Goal: Task Accomplishment & Management: Manage account settings

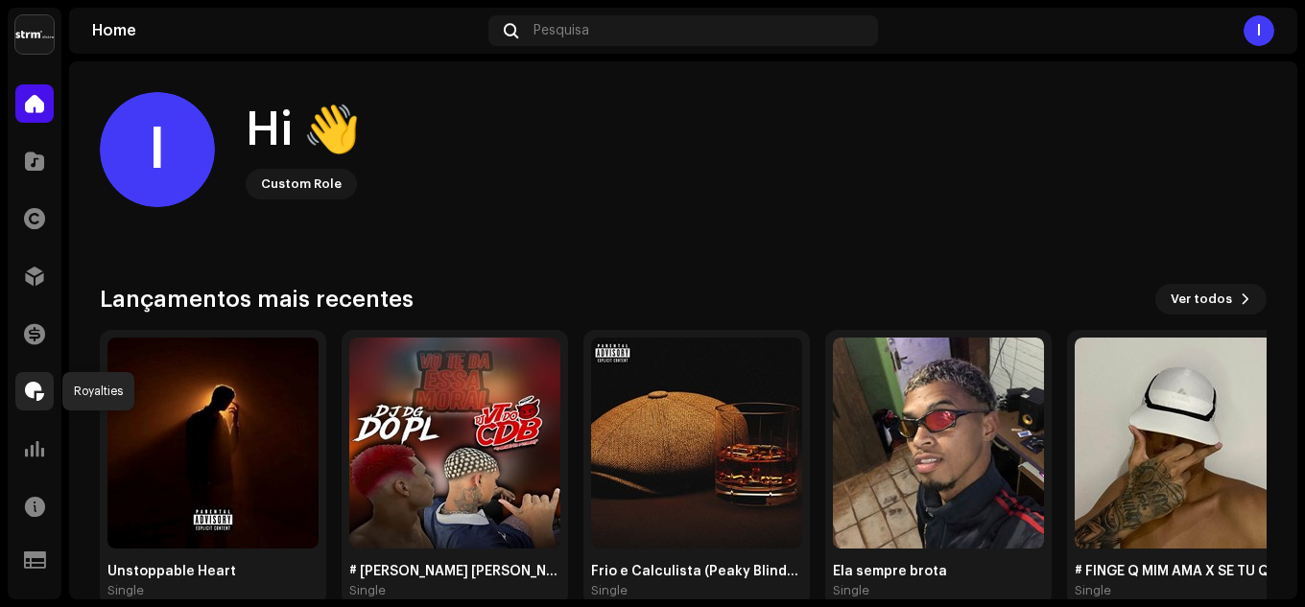
click at [39, 392] on span at bounding box center [34, 391] width 19 height 15
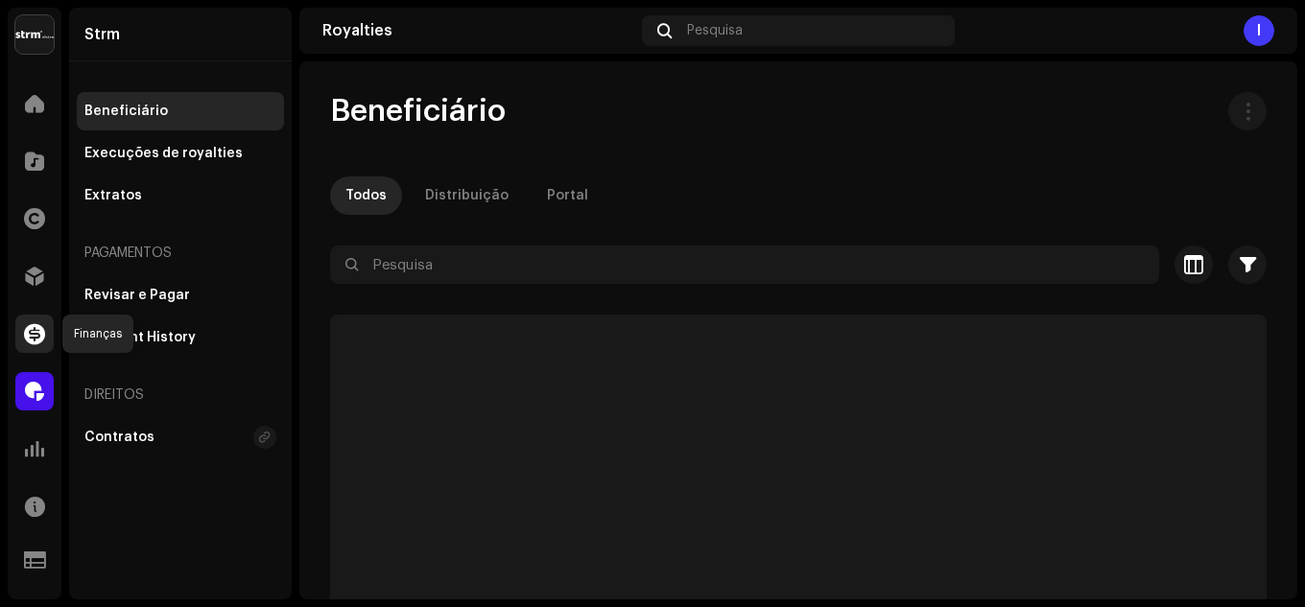
click at [30, 339] on span at bounding box center [34, 333] width 21 height 15
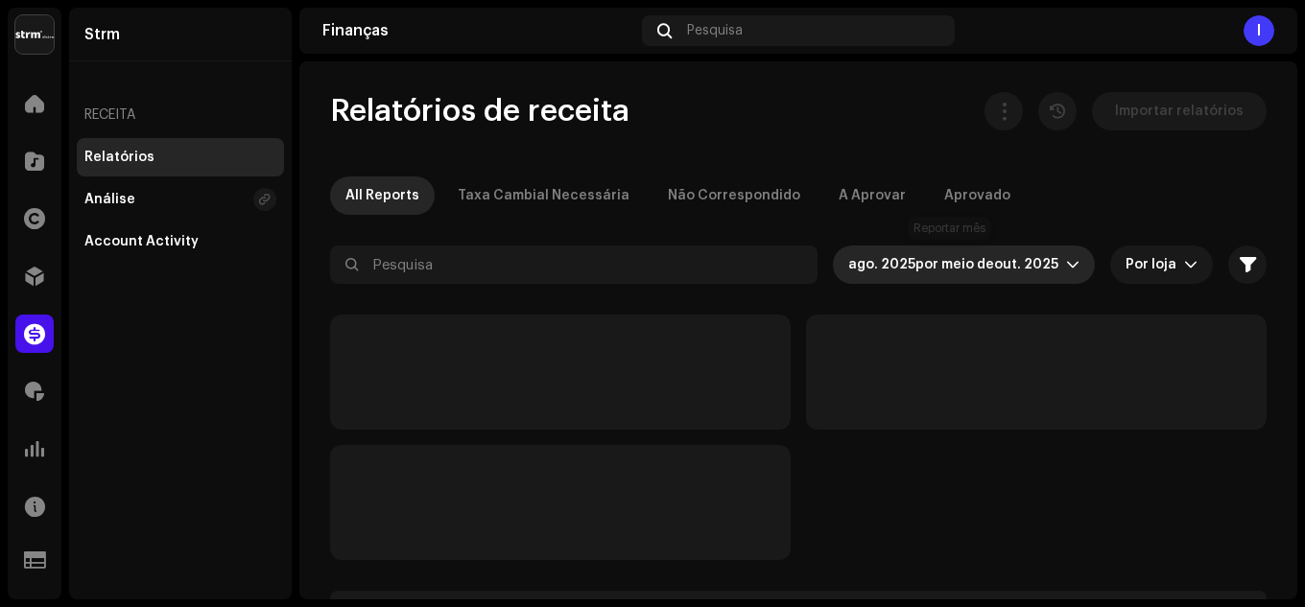
click at [975, 267] on span "por meio de" at bounding box center [954, 264] width 79 height 13
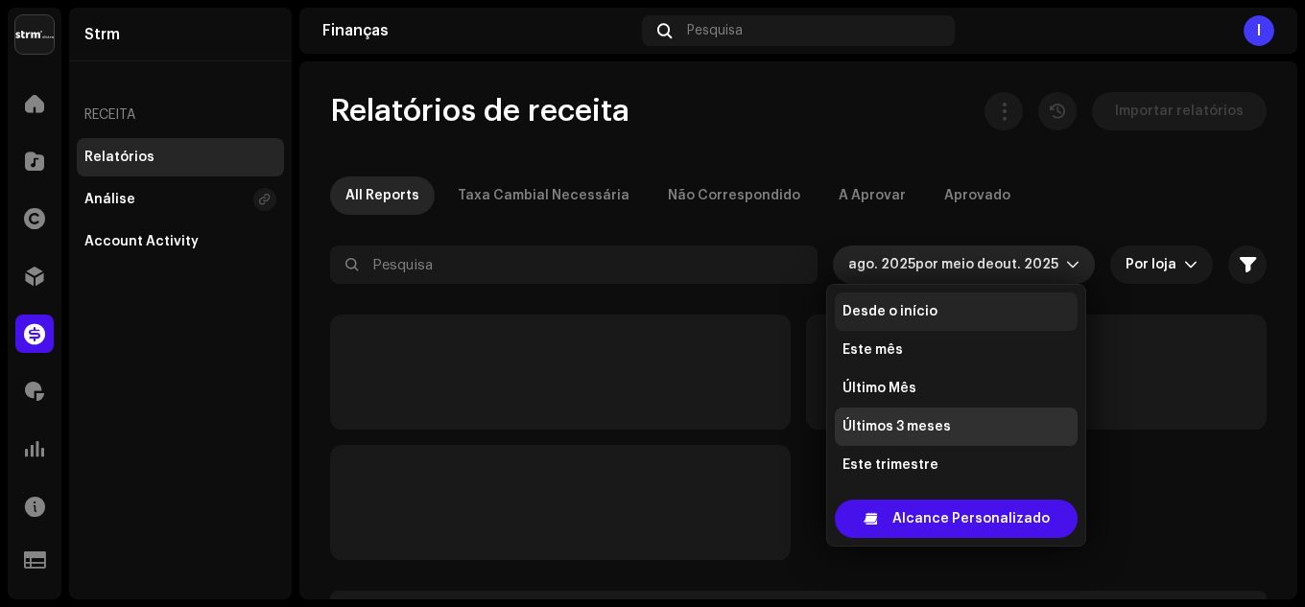
click at [959, 305] on li "Desde o início" at bounding box center [956, 312] width 243 height 38
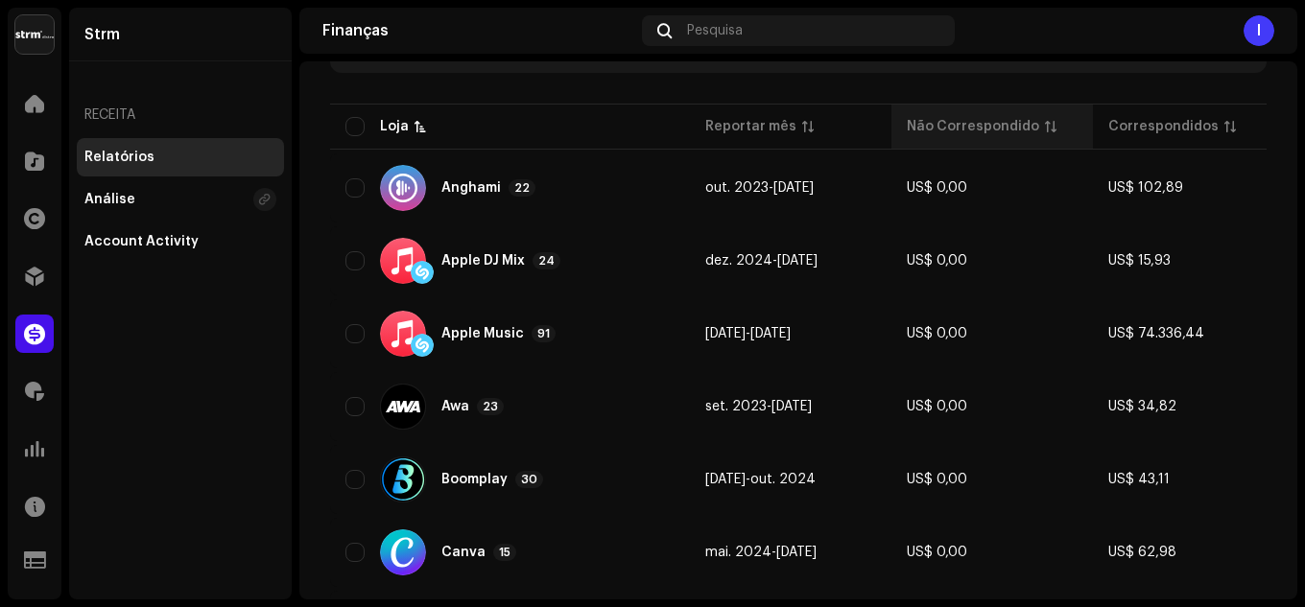
scroll to position [480, 0]
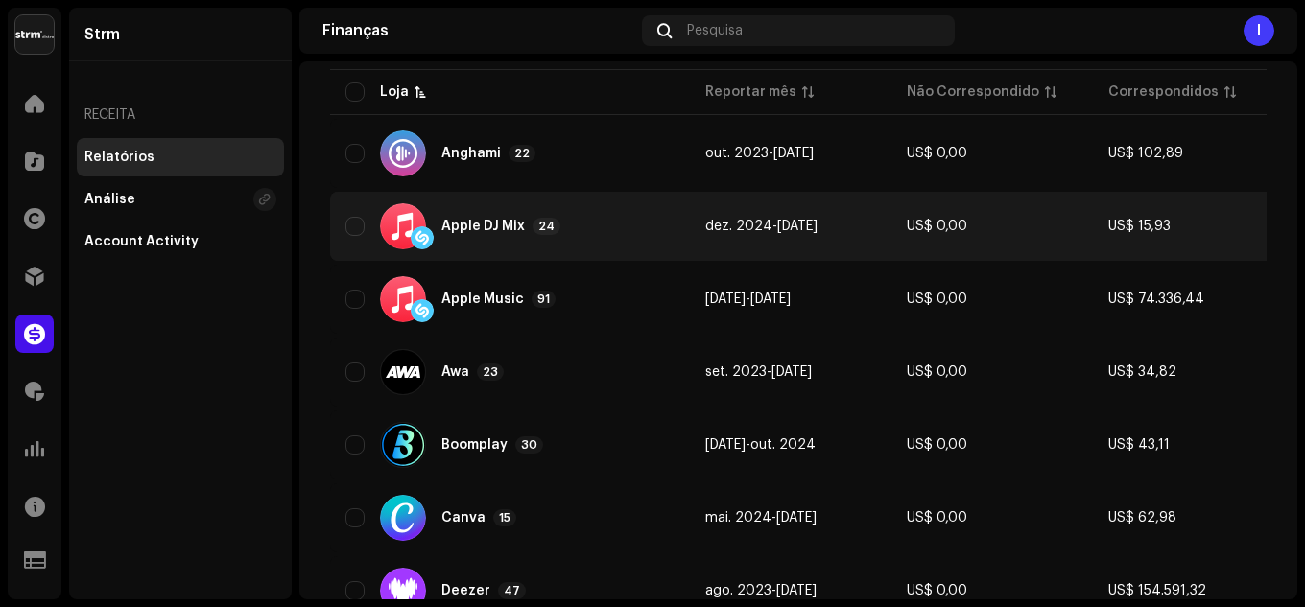
click at [769, 234] on td "dez. 2024 - [DATE]" at bounding box center [790, 226] width 201 height 69
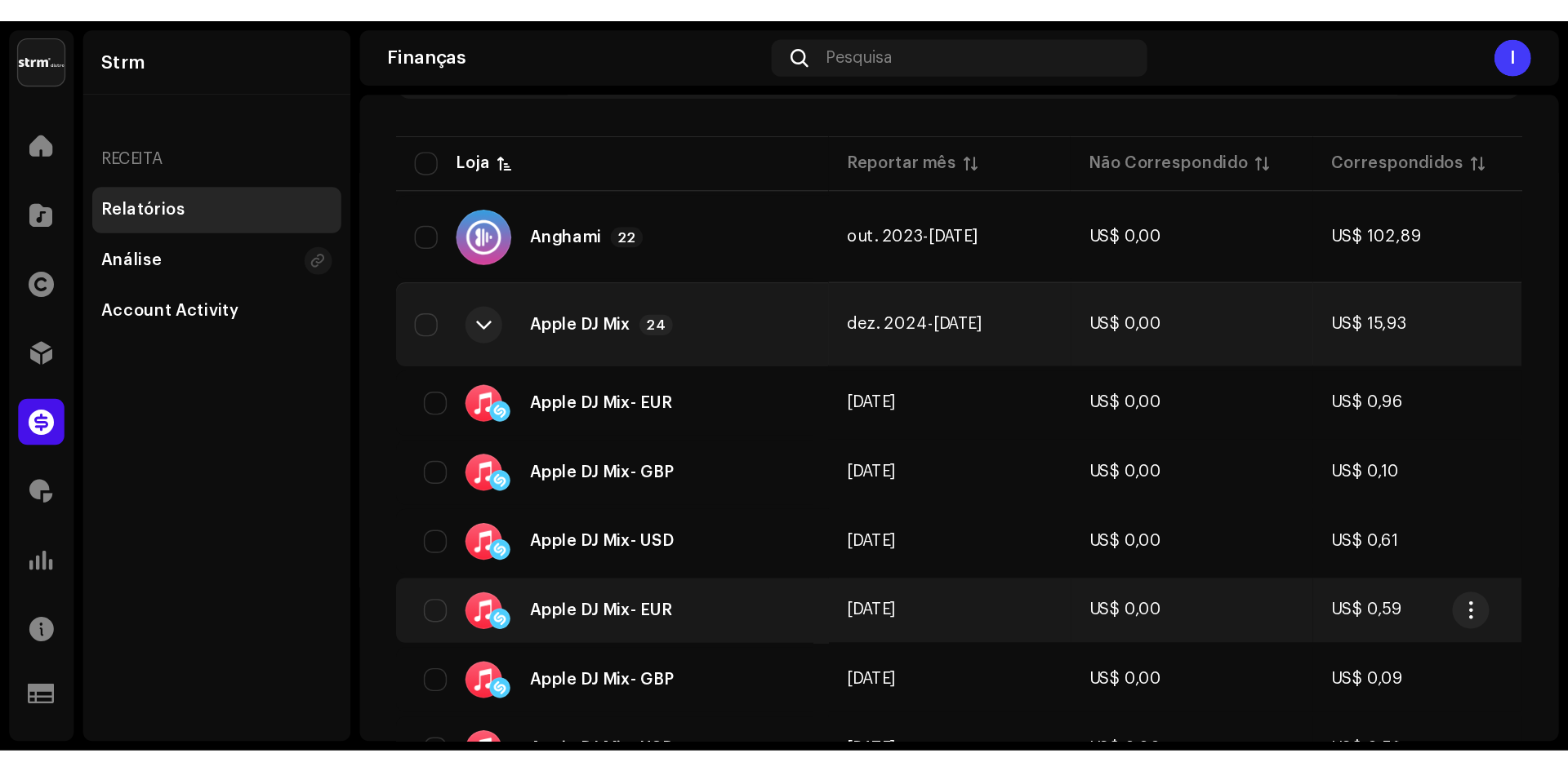
scroll to position [327, 0]
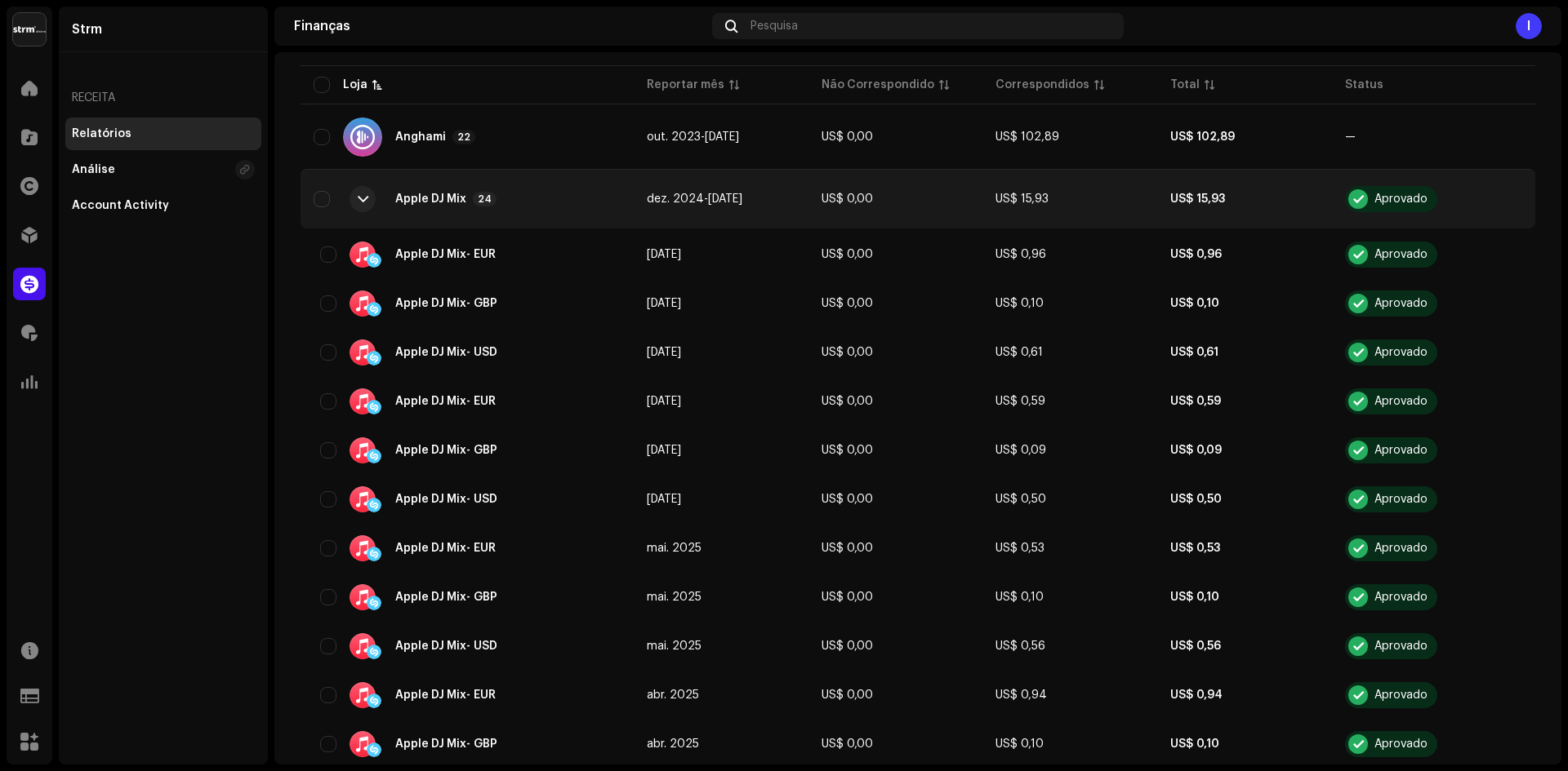
click at [562, 191] on div "Apple DJ Mix 24" at bounding box center [466, 199] width 307 height 39
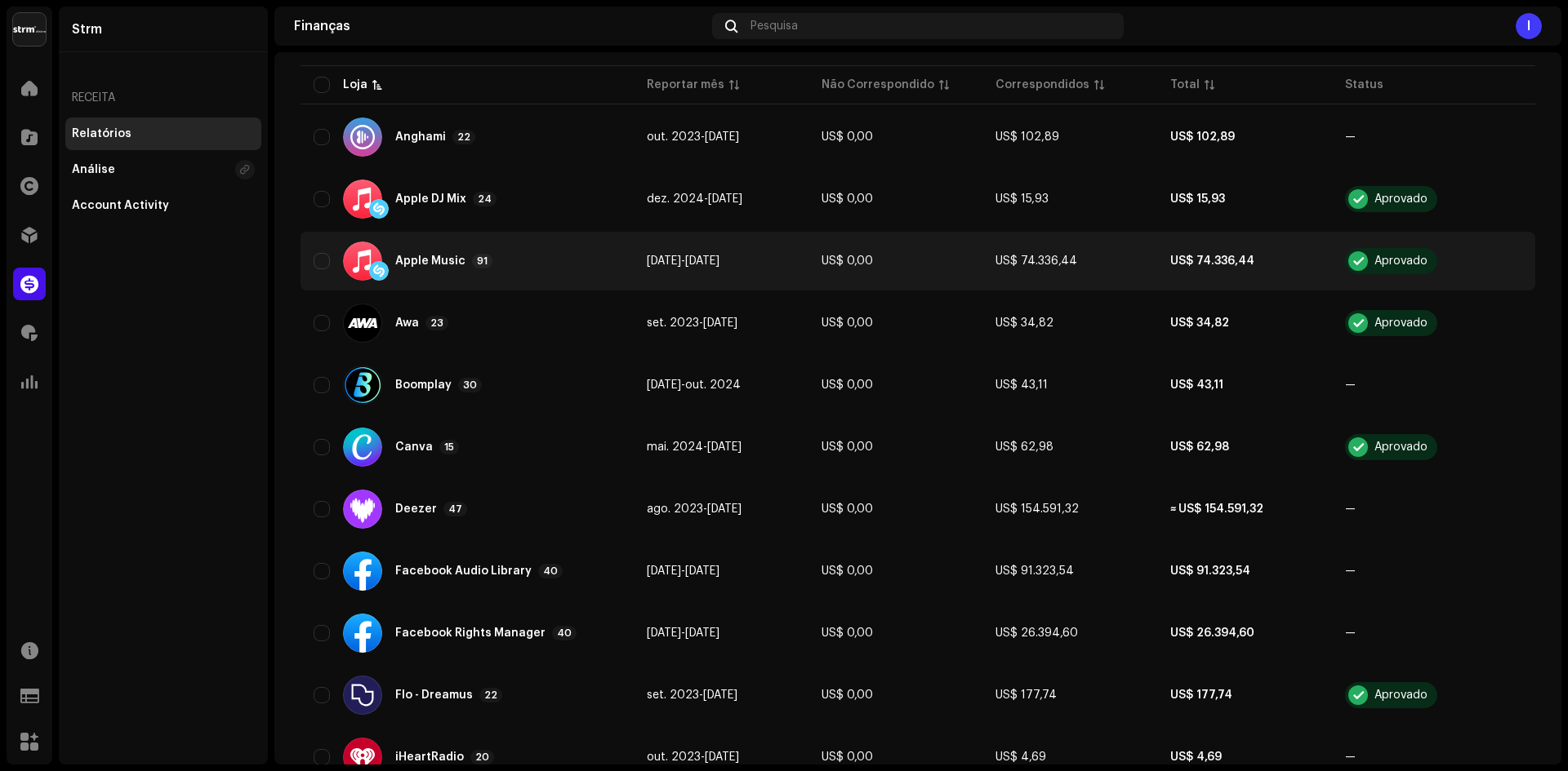
click at [573, 269] on div "Apple Music 91" at bounding box center [466, 261] width 307 height 39
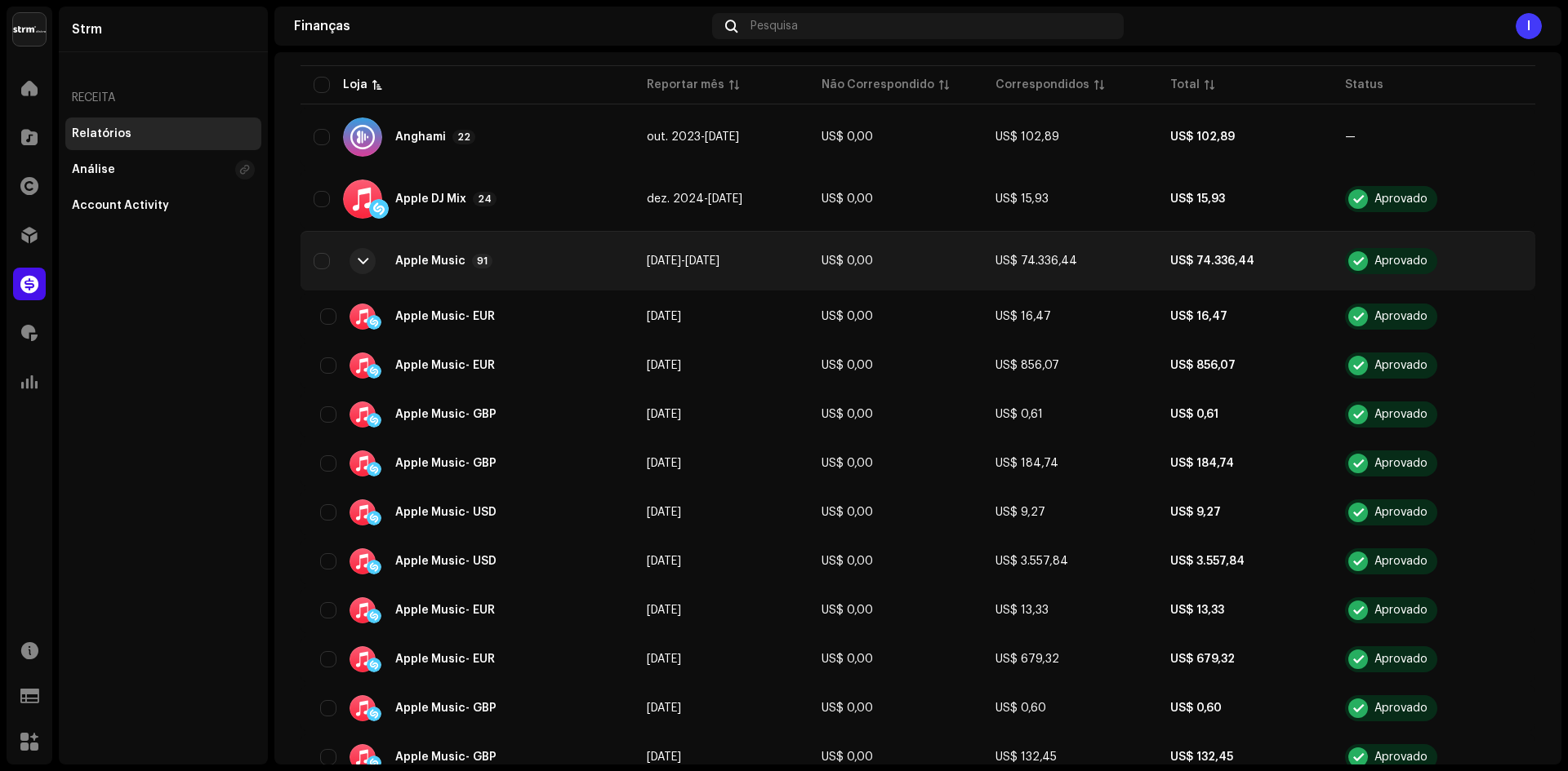
click at [573, 269] on div "Apple Music 91" at bounding box center [466, 261] width 307 height 39
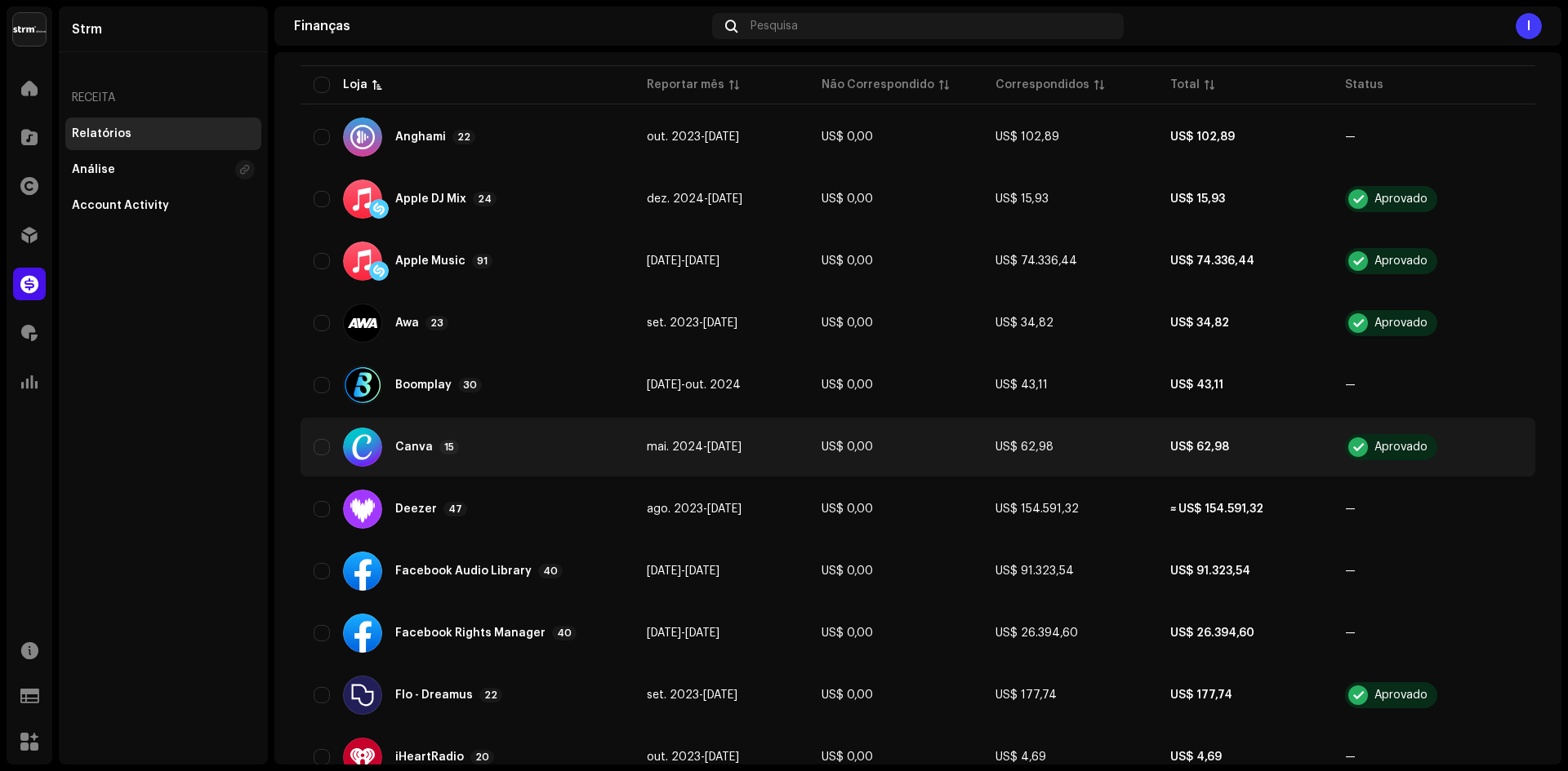
click at [573, 438] on div "Canva 15" at bounding box center [466, 448] width 307 height 39
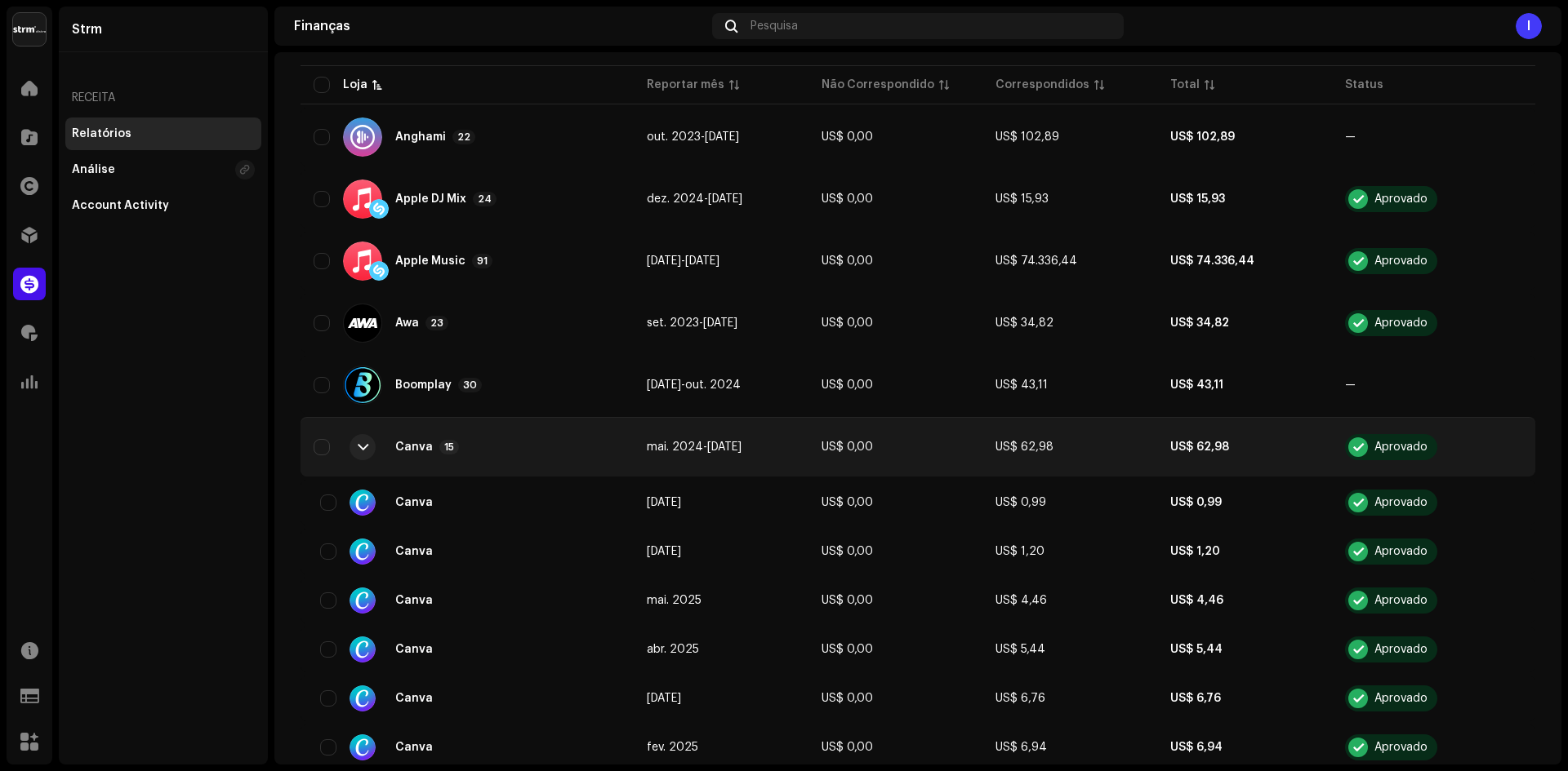
click at [573, 438] on div "Canva 15" at bounding box center [466, 448] width 307 height 39
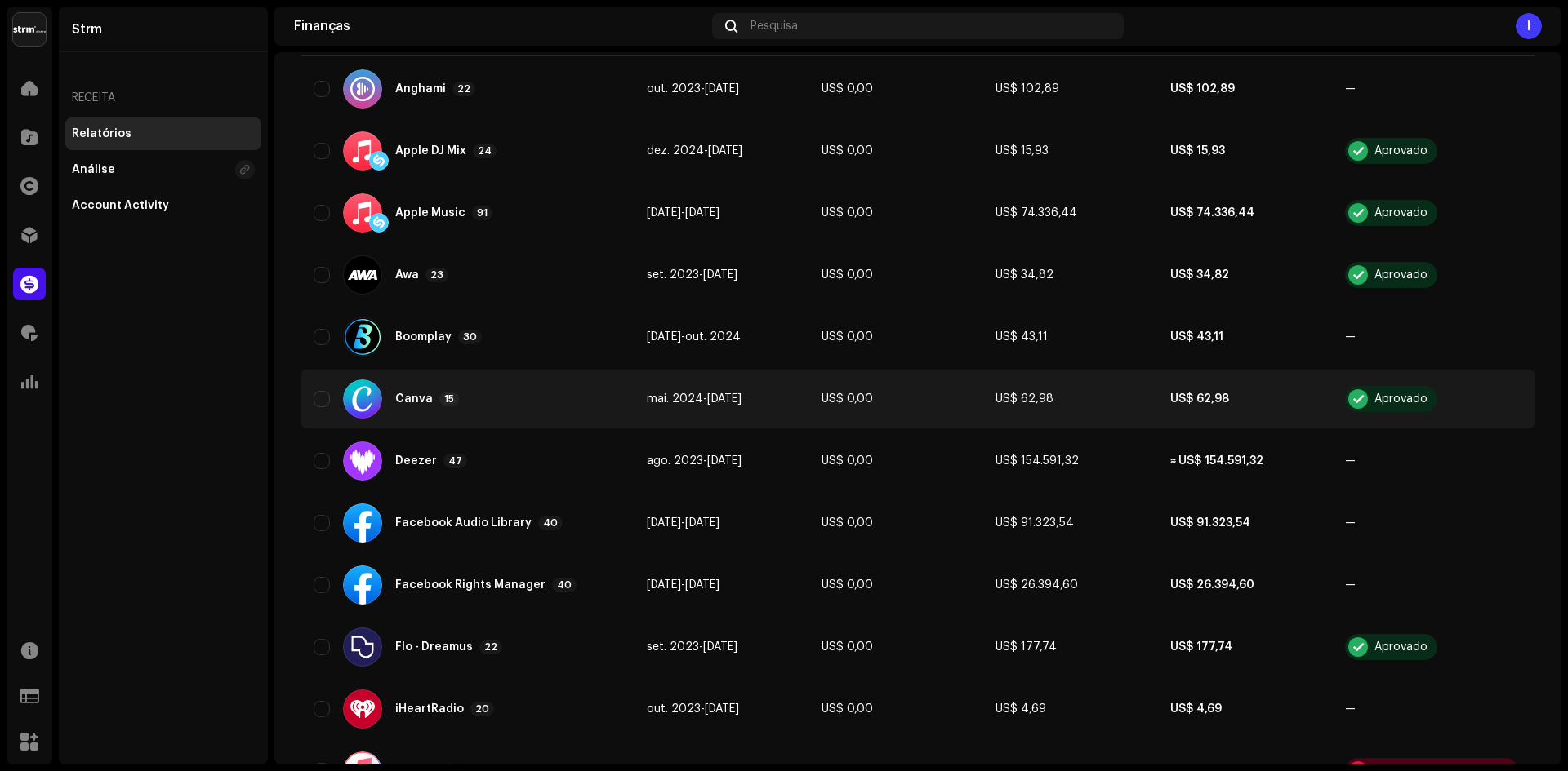
scroll to position [571, 0]
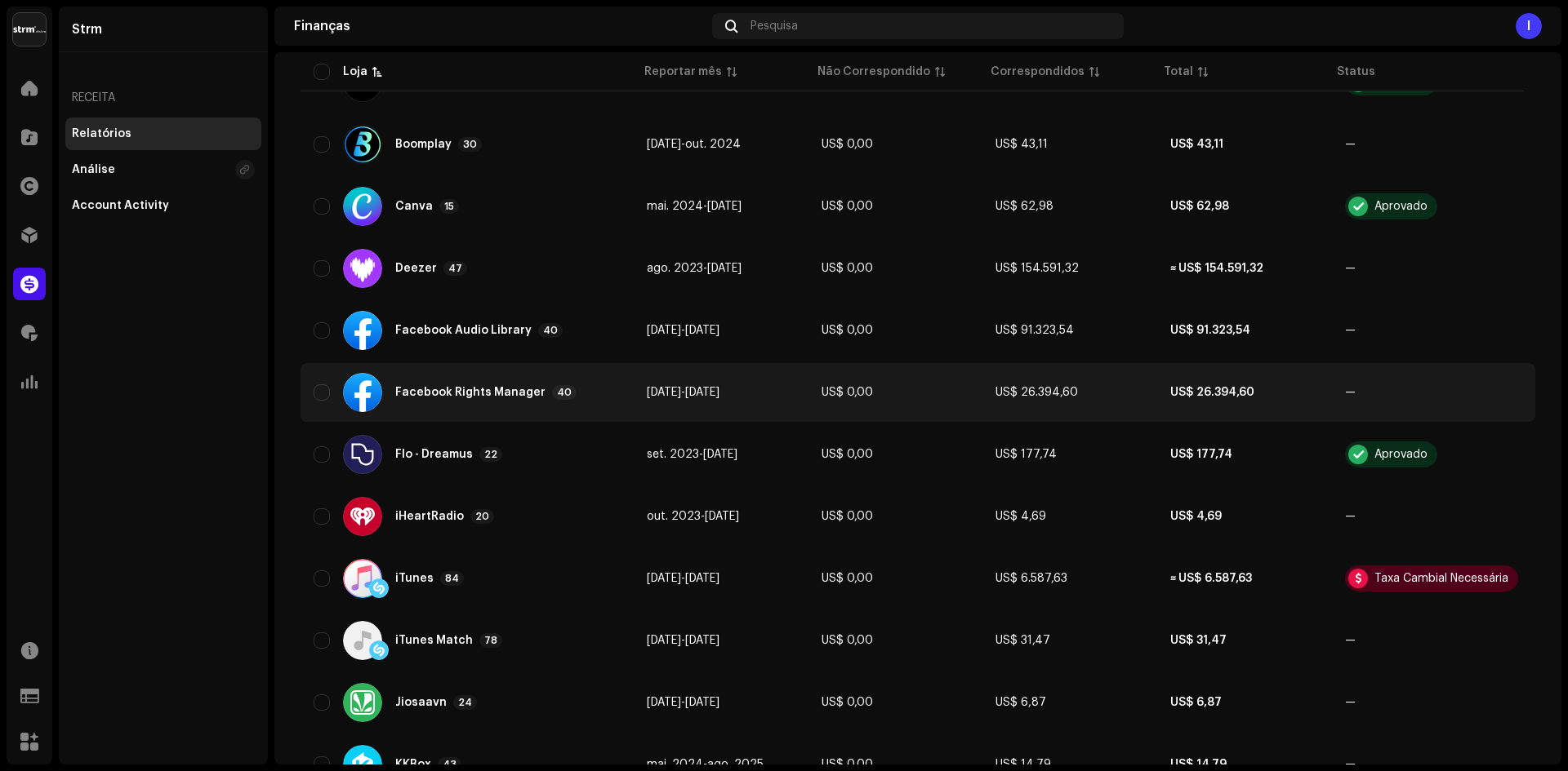
click at [592, 378] on div "Facebook Rights Manager 40" at bounding box center [466, 392] width 307 height 39
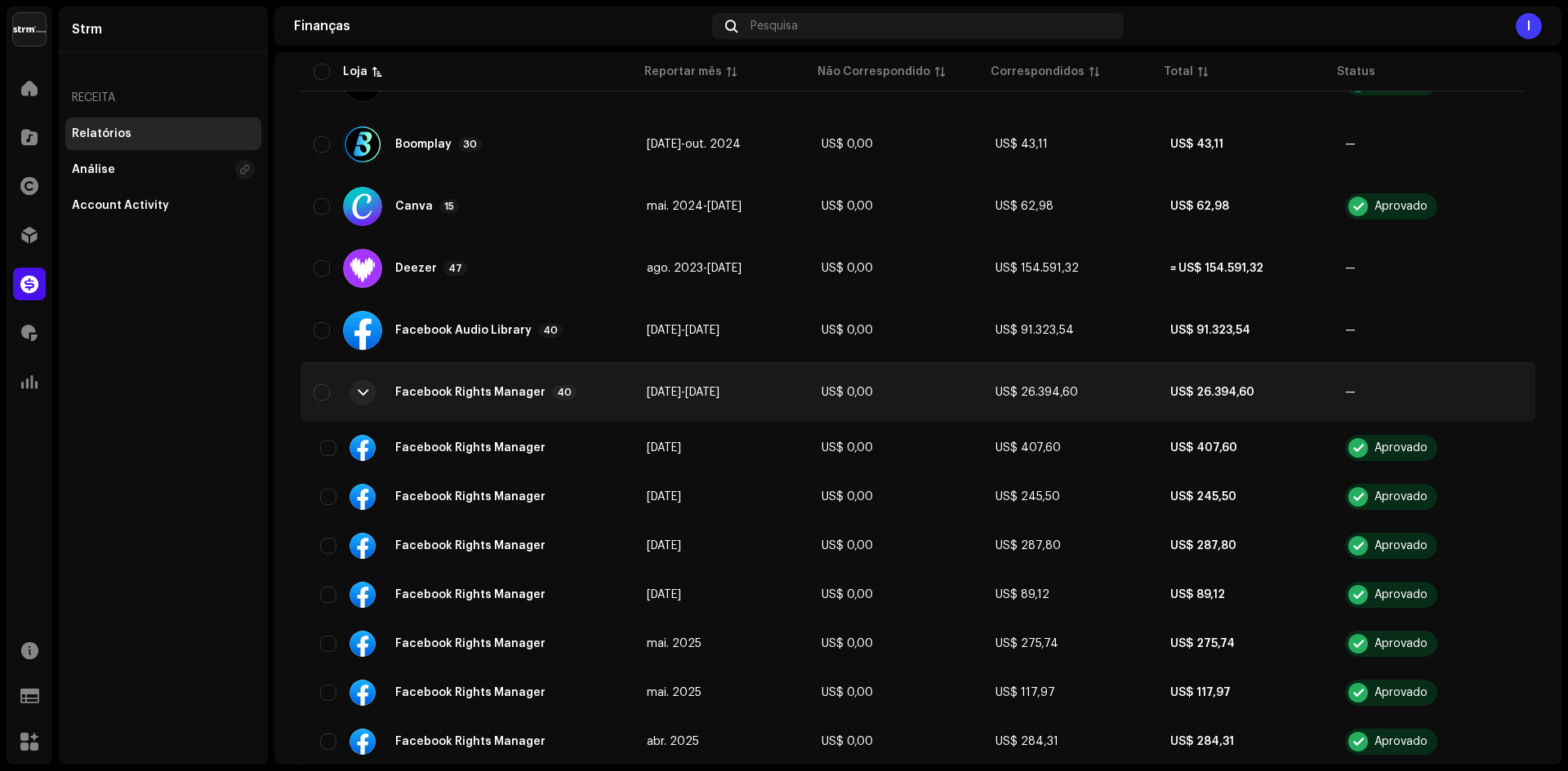
click at [592, 378] on div "Facebook Rights Manager 40" at bounding box center [466, 392] width 307 height 39
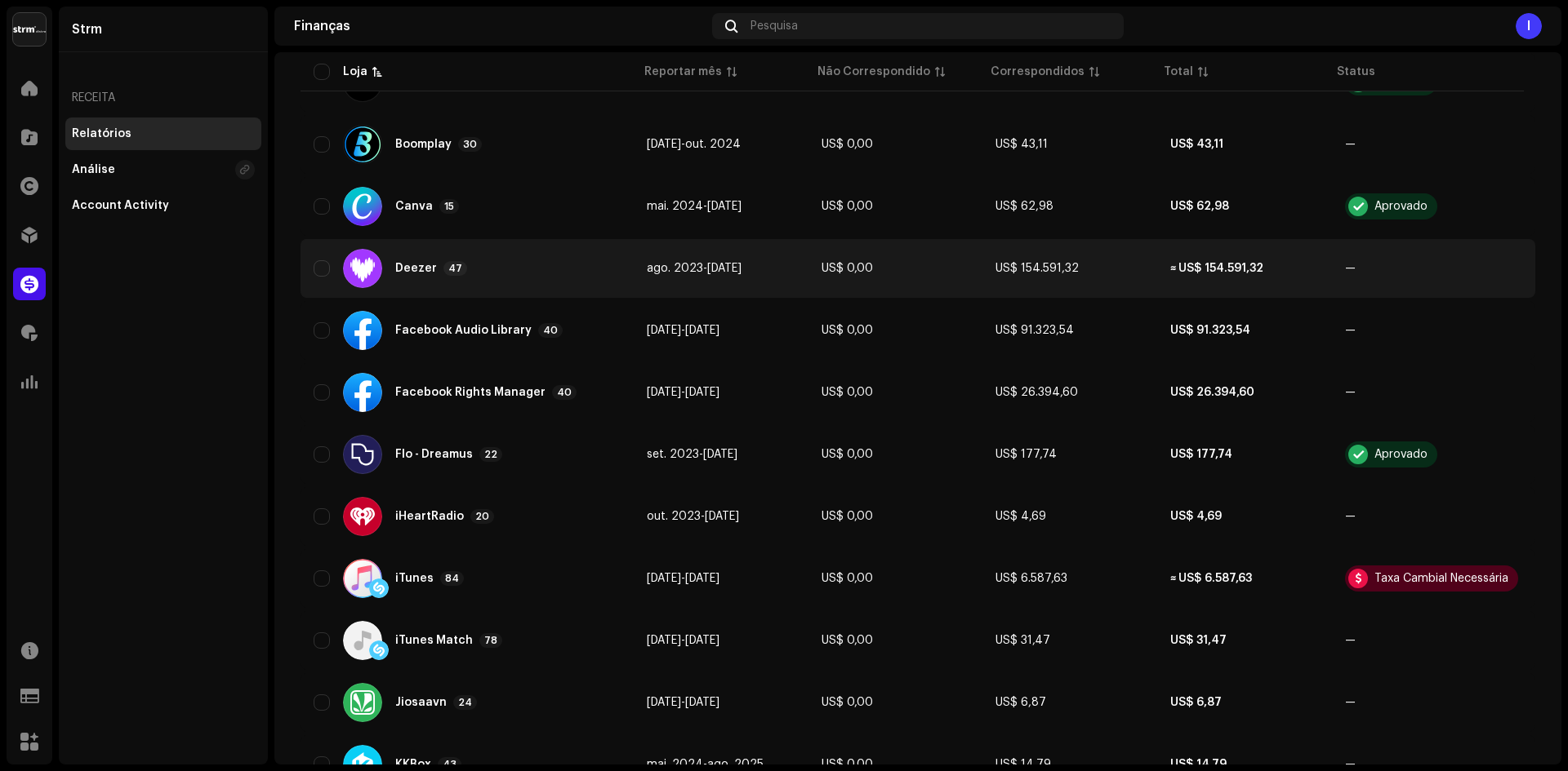
click at [594, 273] on div "Deezer 47" at bounding box center [466, 269] width 307 height 39
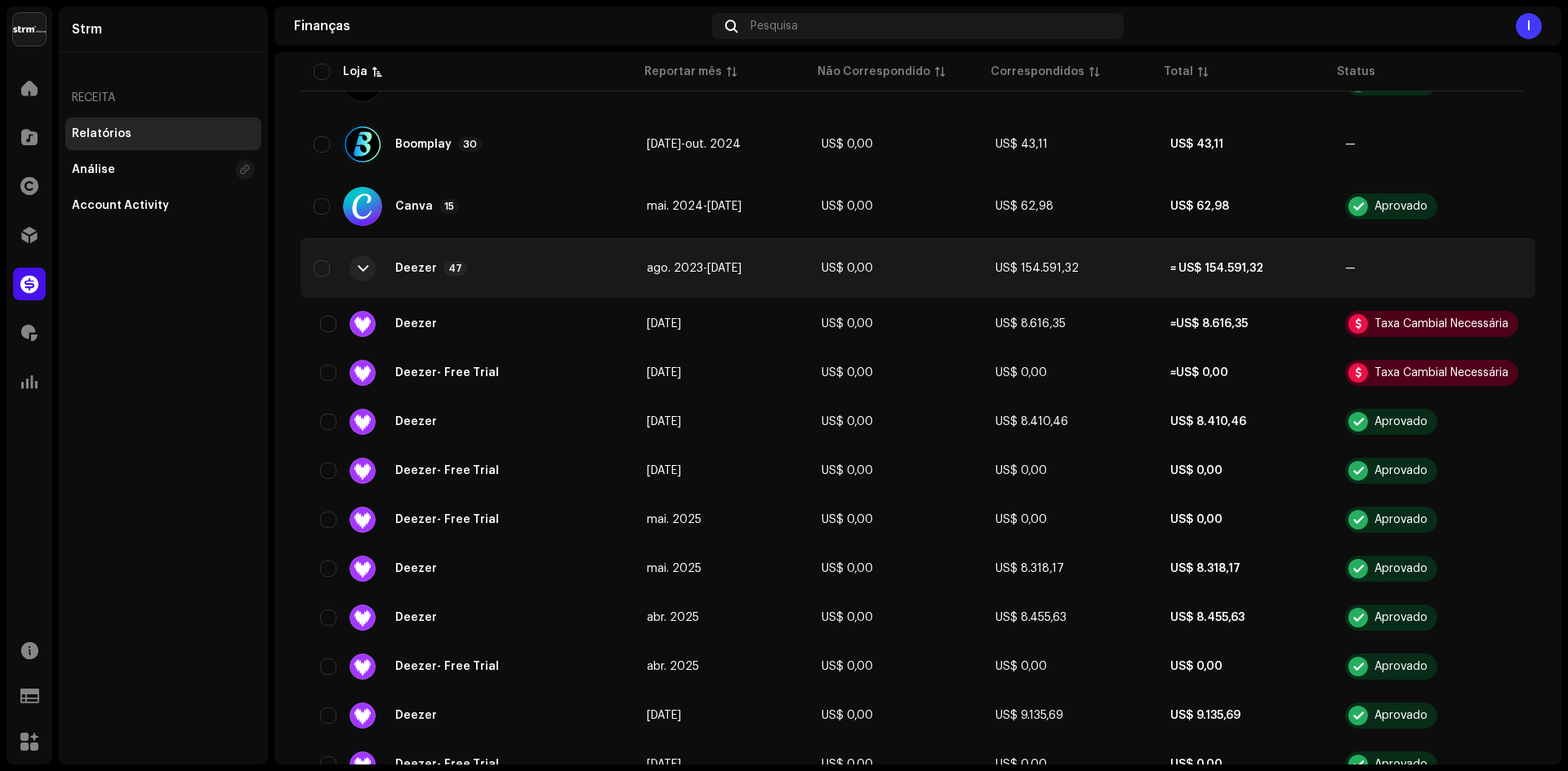
click at [594, 273] on div "Deezer 47" at bounding box center [466, 269] width 307 height 39
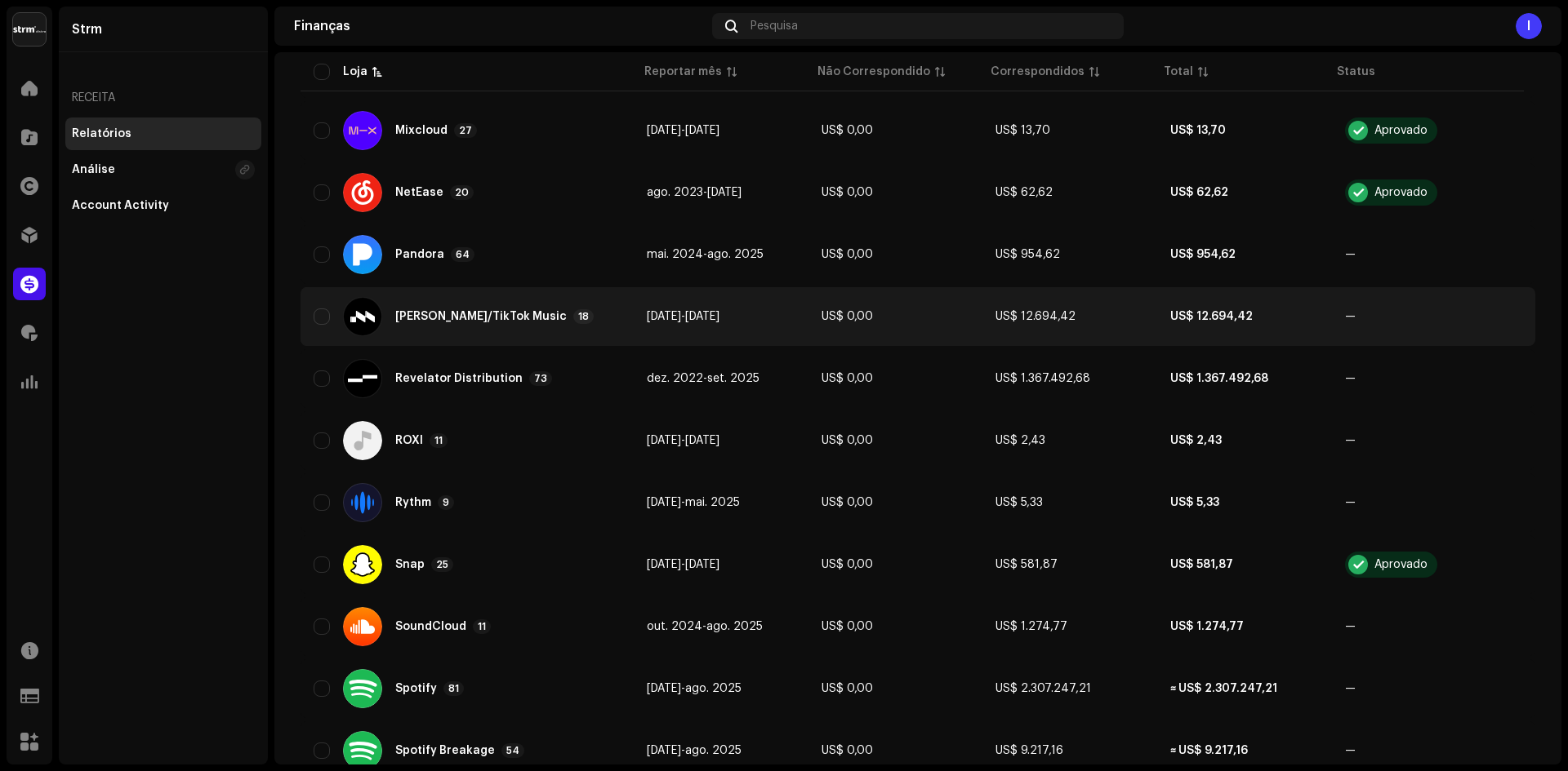
scroll to position [1306, 0]
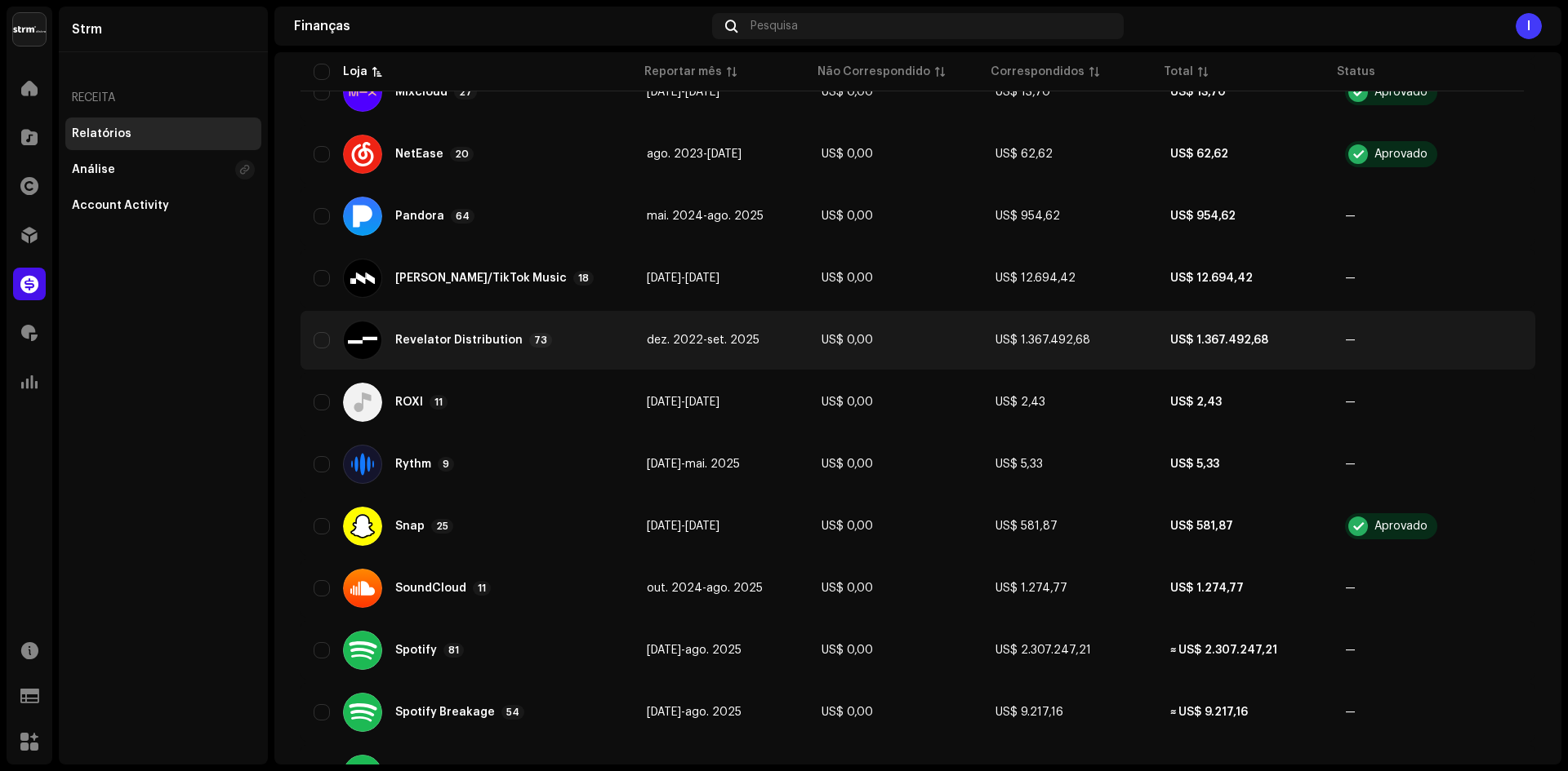
click at [608, 351] on div "Revelator Distribution 73" at bounding box center [466, 340] width 307 height 39
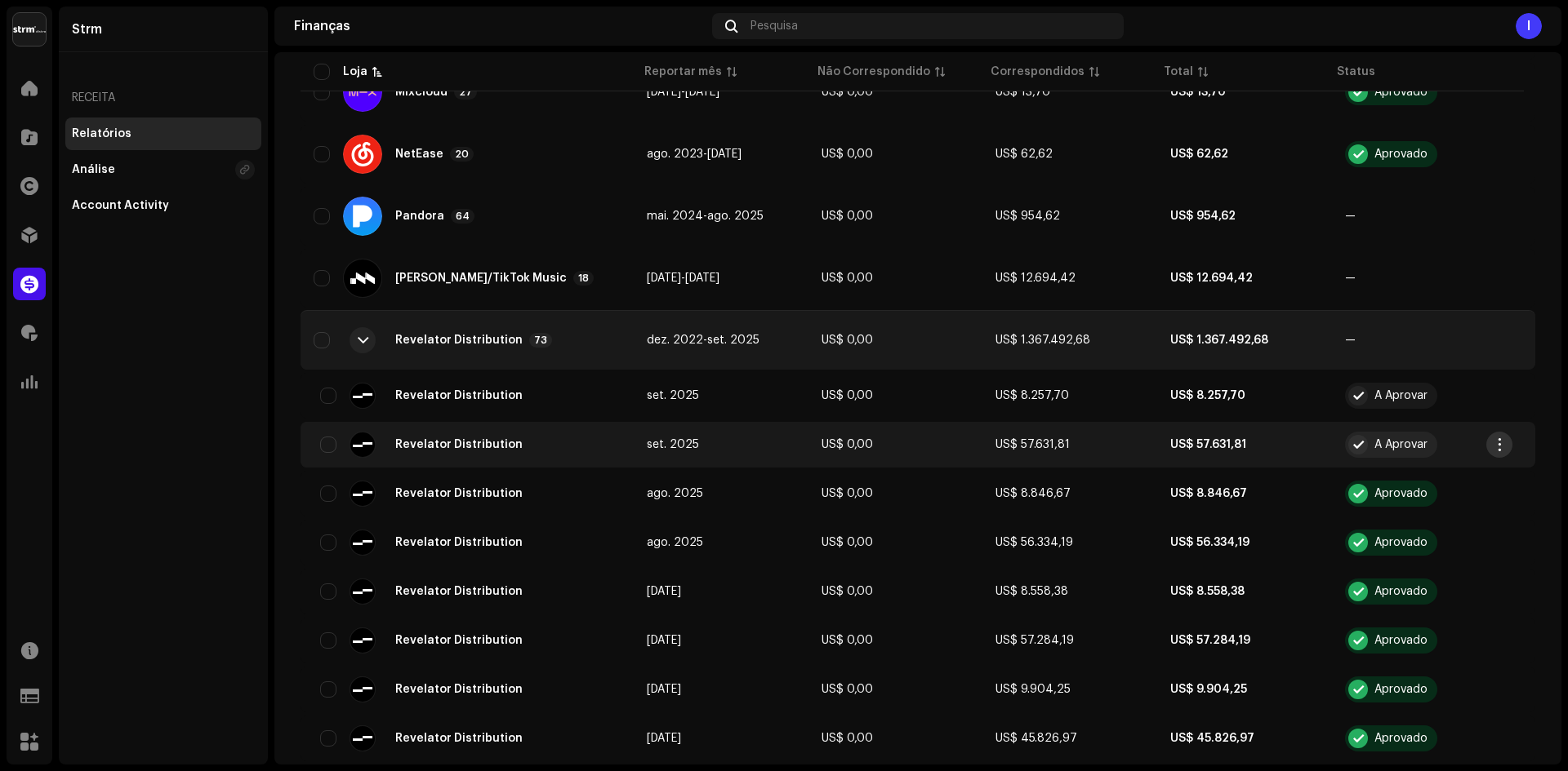
click at [1110, 450] on span "button" at bounding box center [1499, 444] width 12 height 13
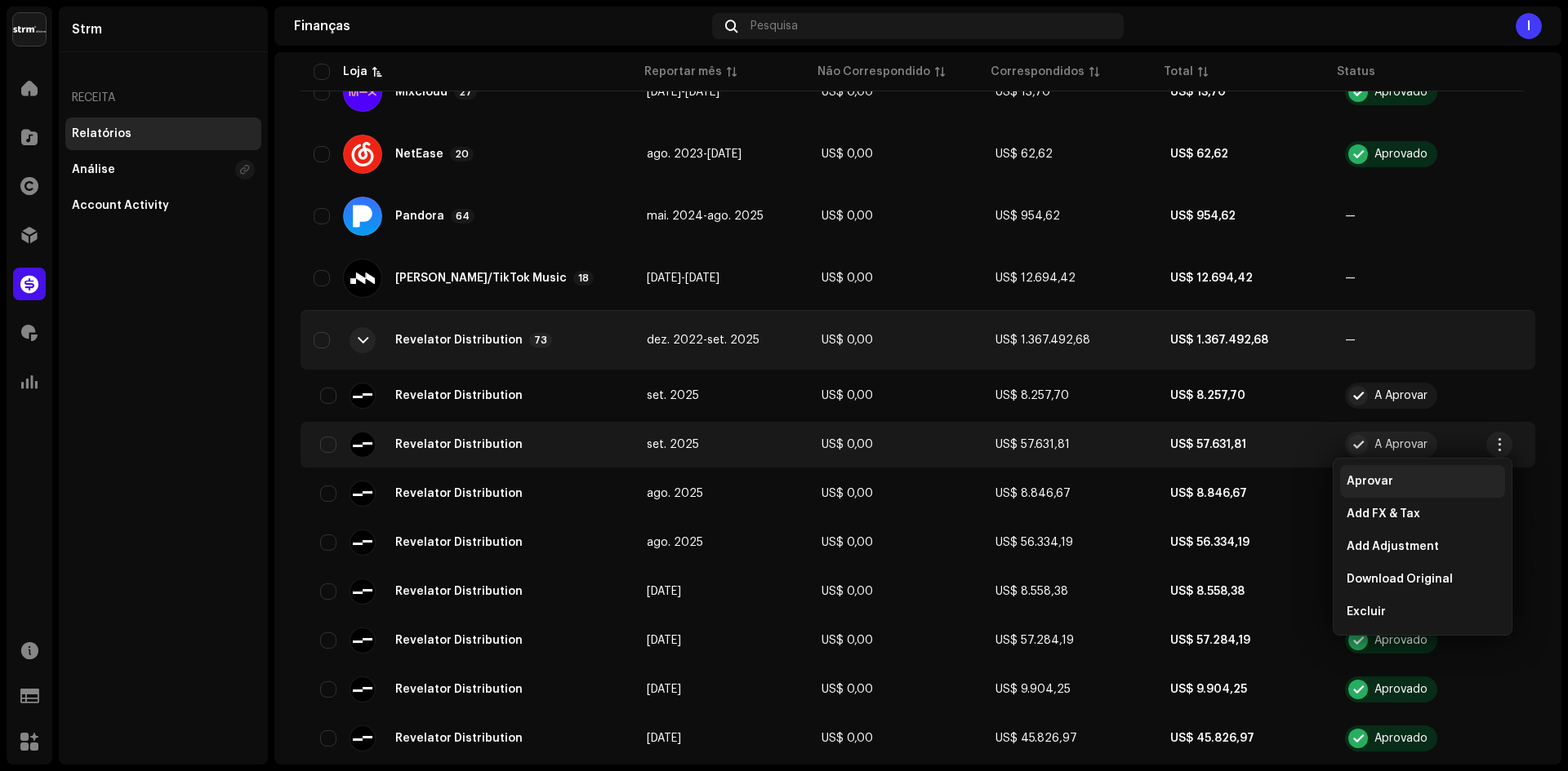
click at [1110, 479] on div "Aprovar" at bounding box center [1422, 481] width 152 height 13
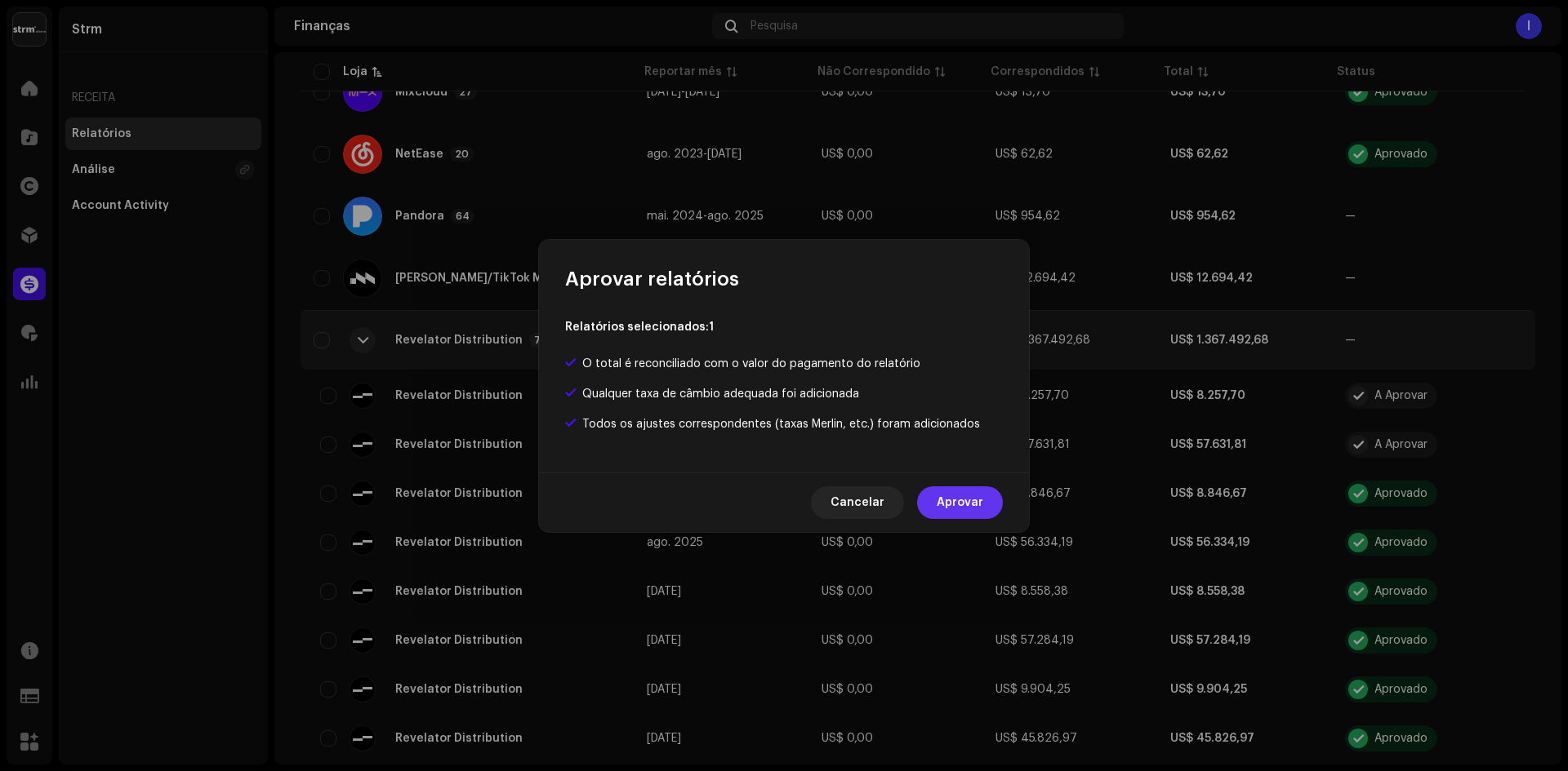
click at [971, 507] on span "Aprovar" at bounding box center [959, 503] width 47 height 32
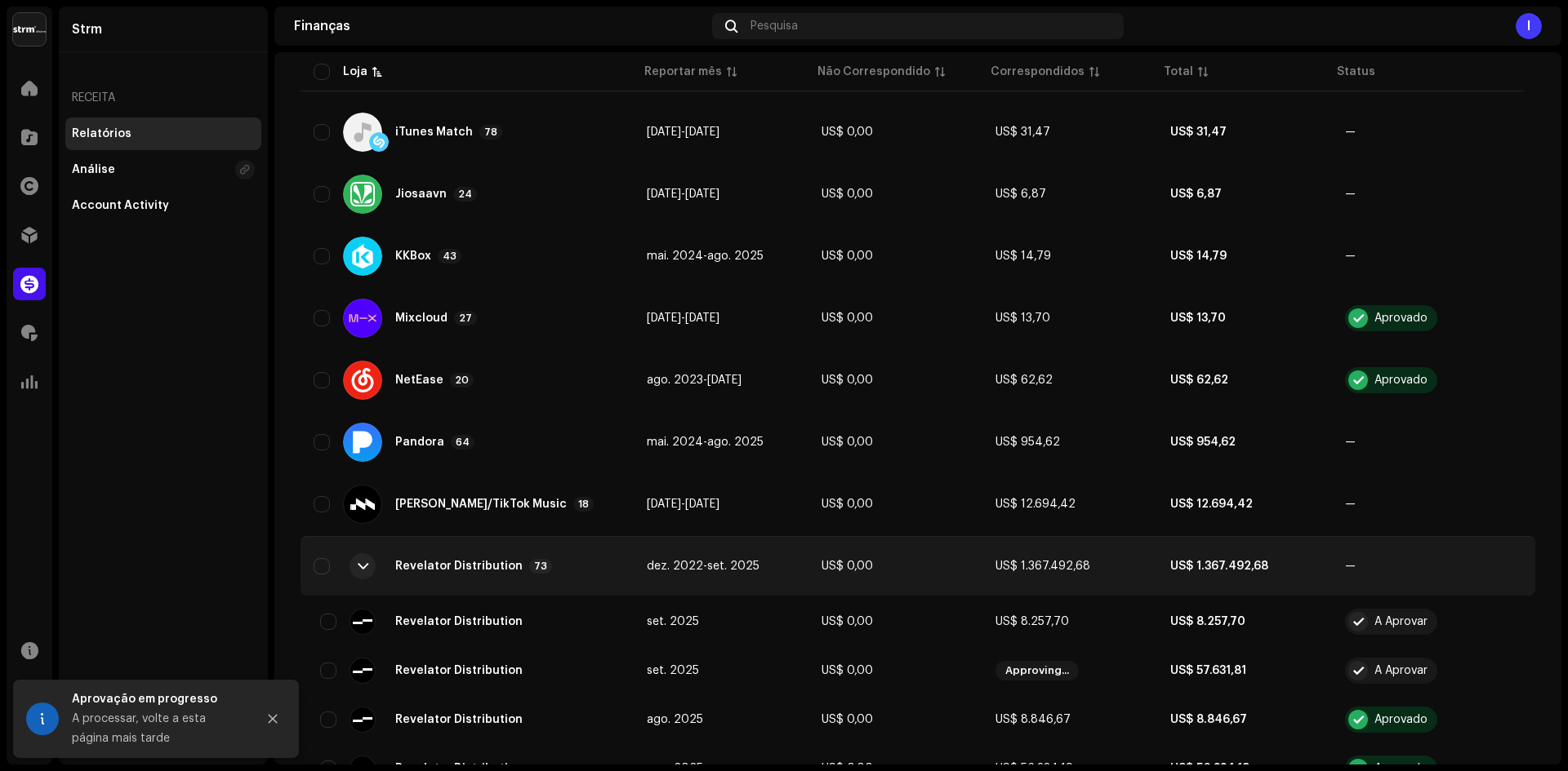
scroll to position [1225, 0]
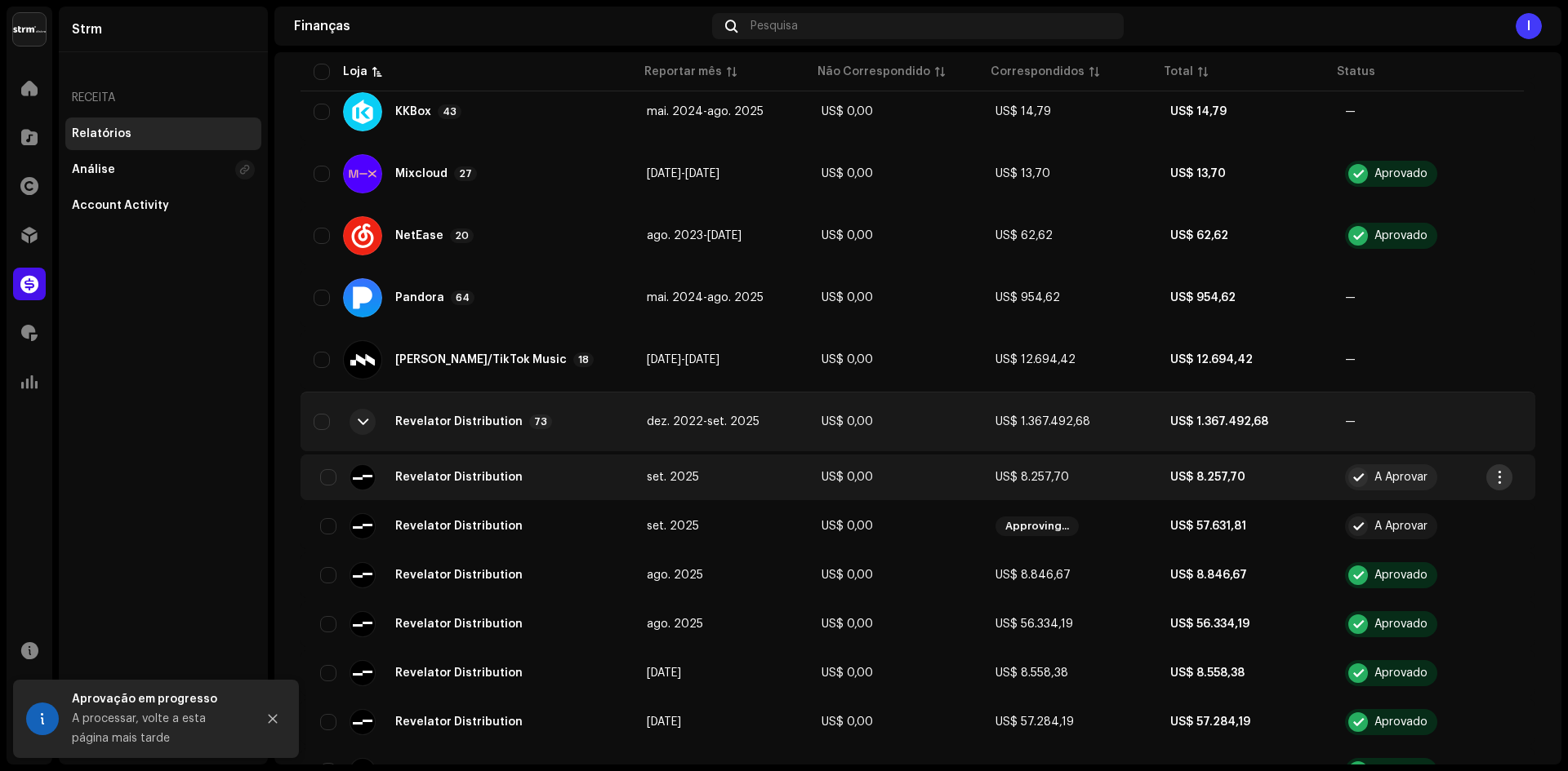
click at [1110, 478] on span "button" at bounding box center [1499, 477] width 12 height 13
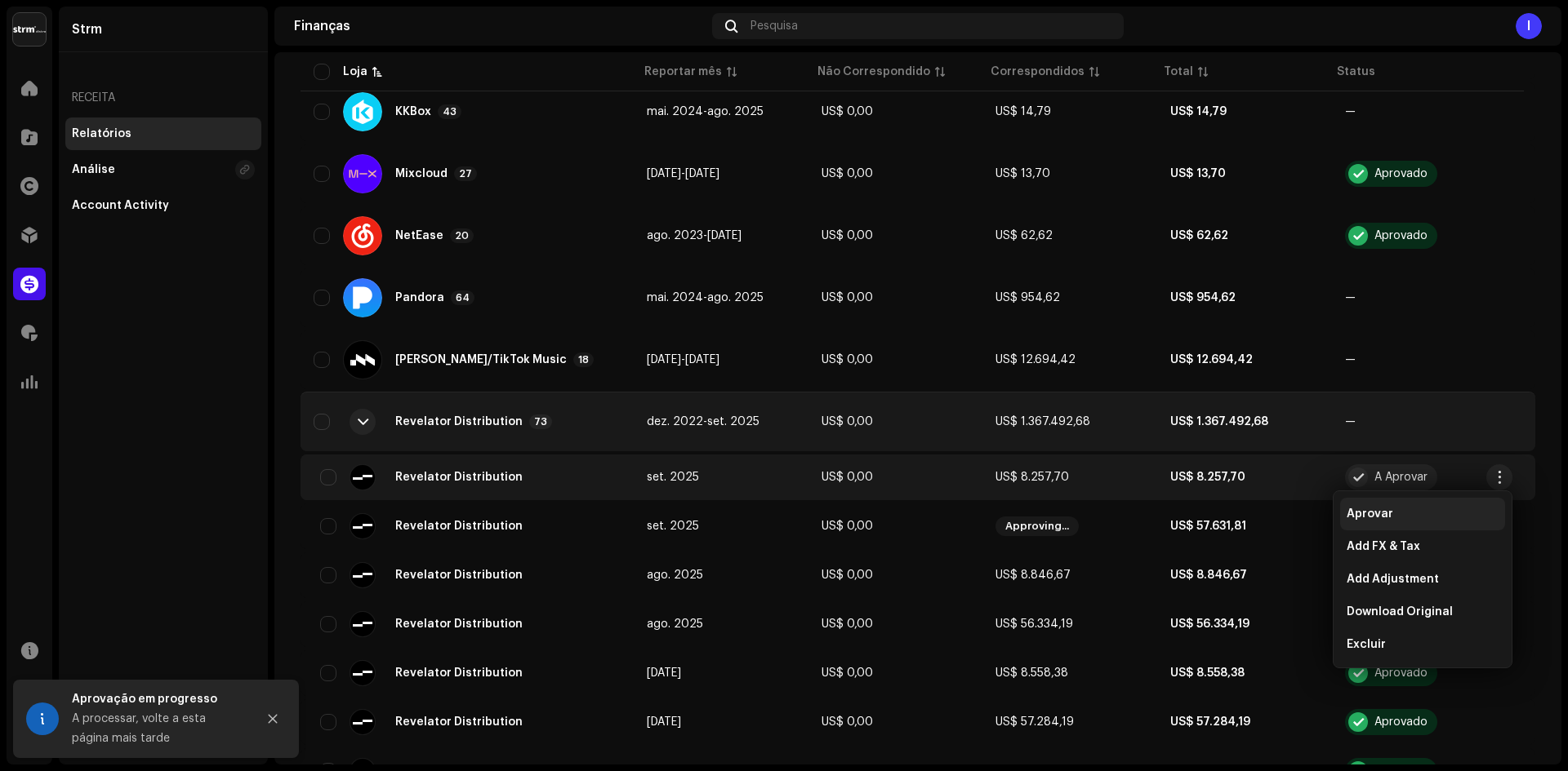
click at [1110, 503] on div "Aprovar" at bounding box center [1422, 514] width 165 height 32
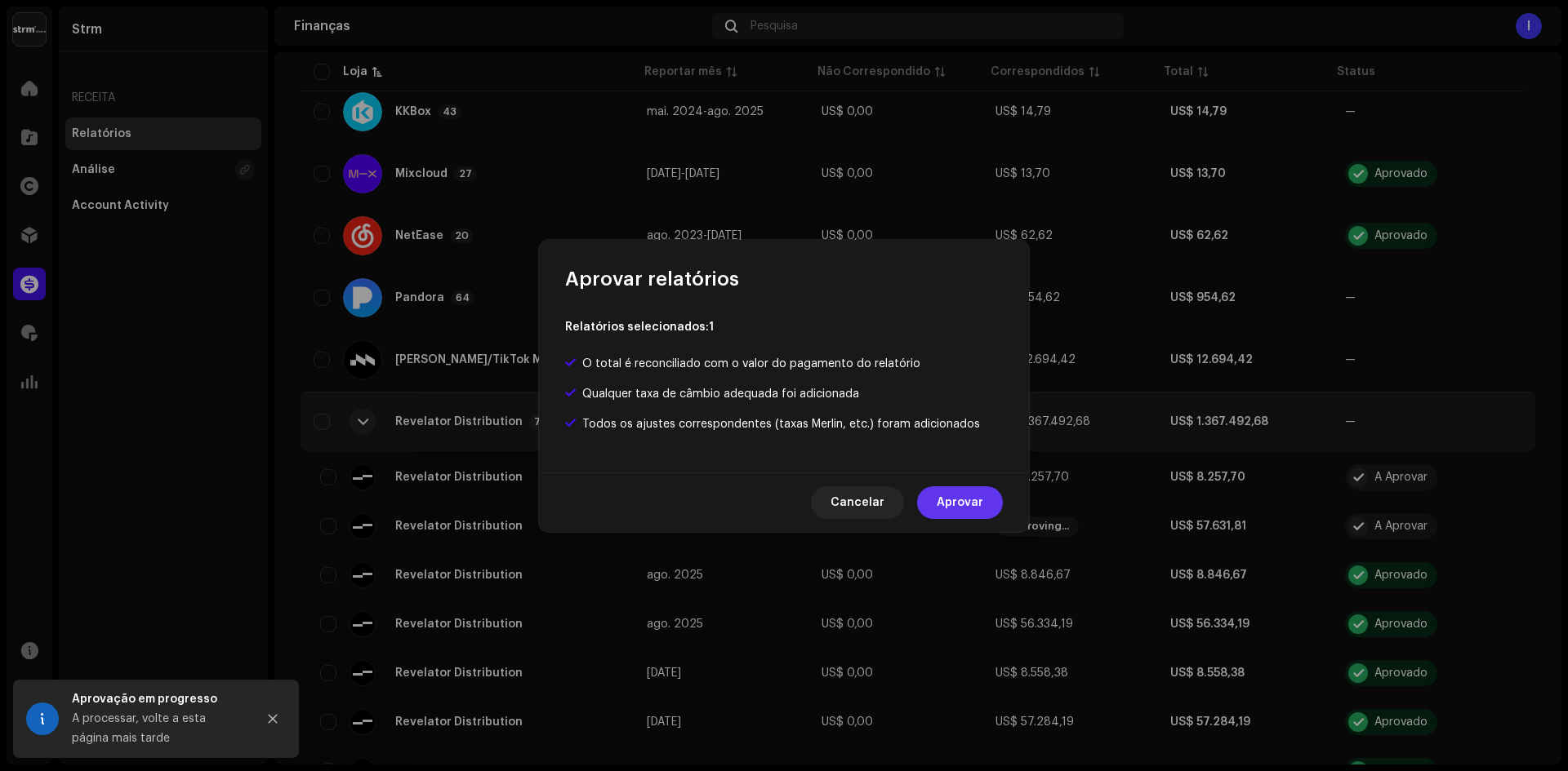
click at [985, 496] on button "Aprovar" at bounding box center [959, 503] width 86 height 32
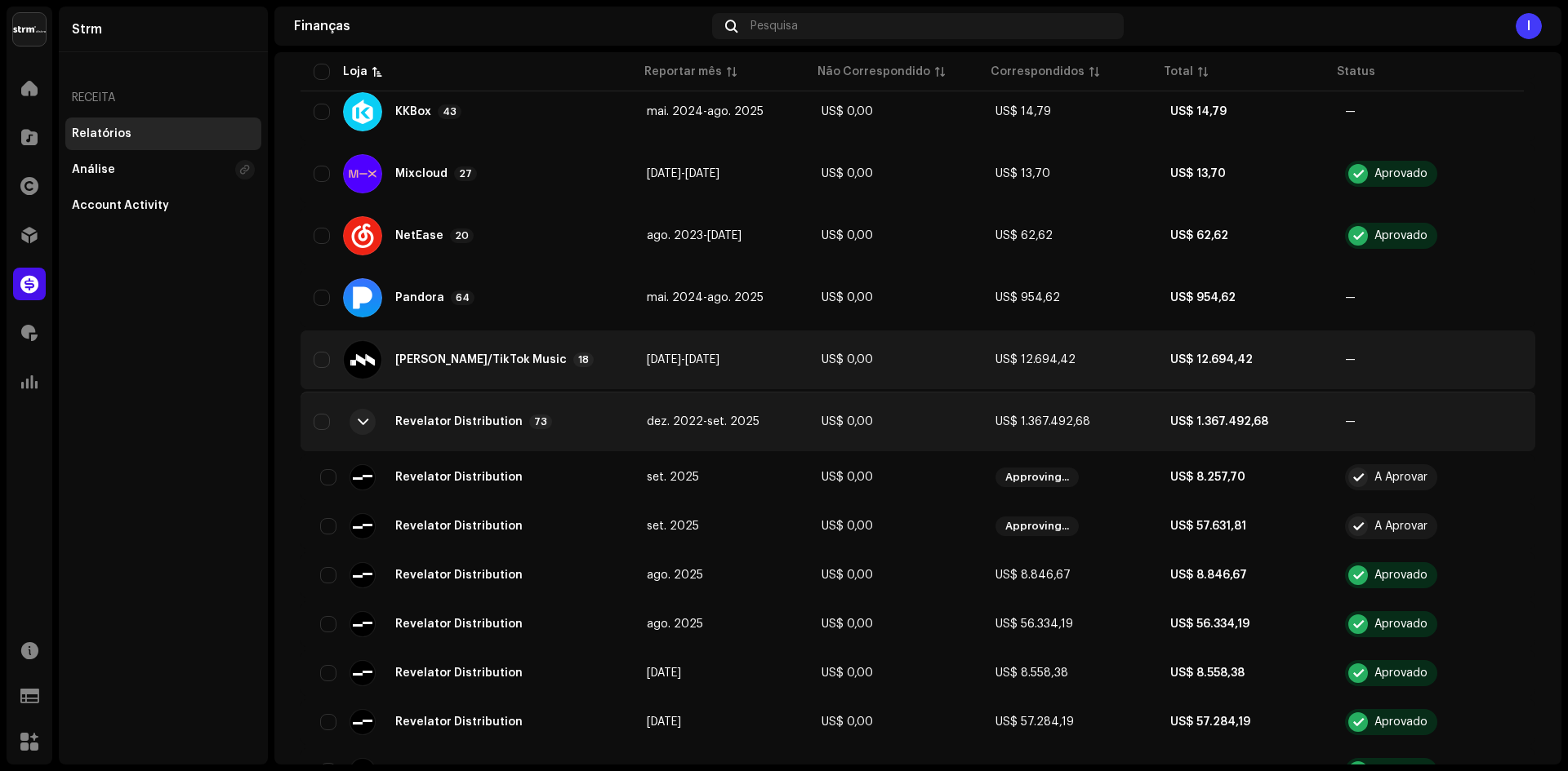
click at [558, 363] on div "[PERSON_NAME]/TikTok Music 18" at bounding box center [466, 360] width 307 height 39
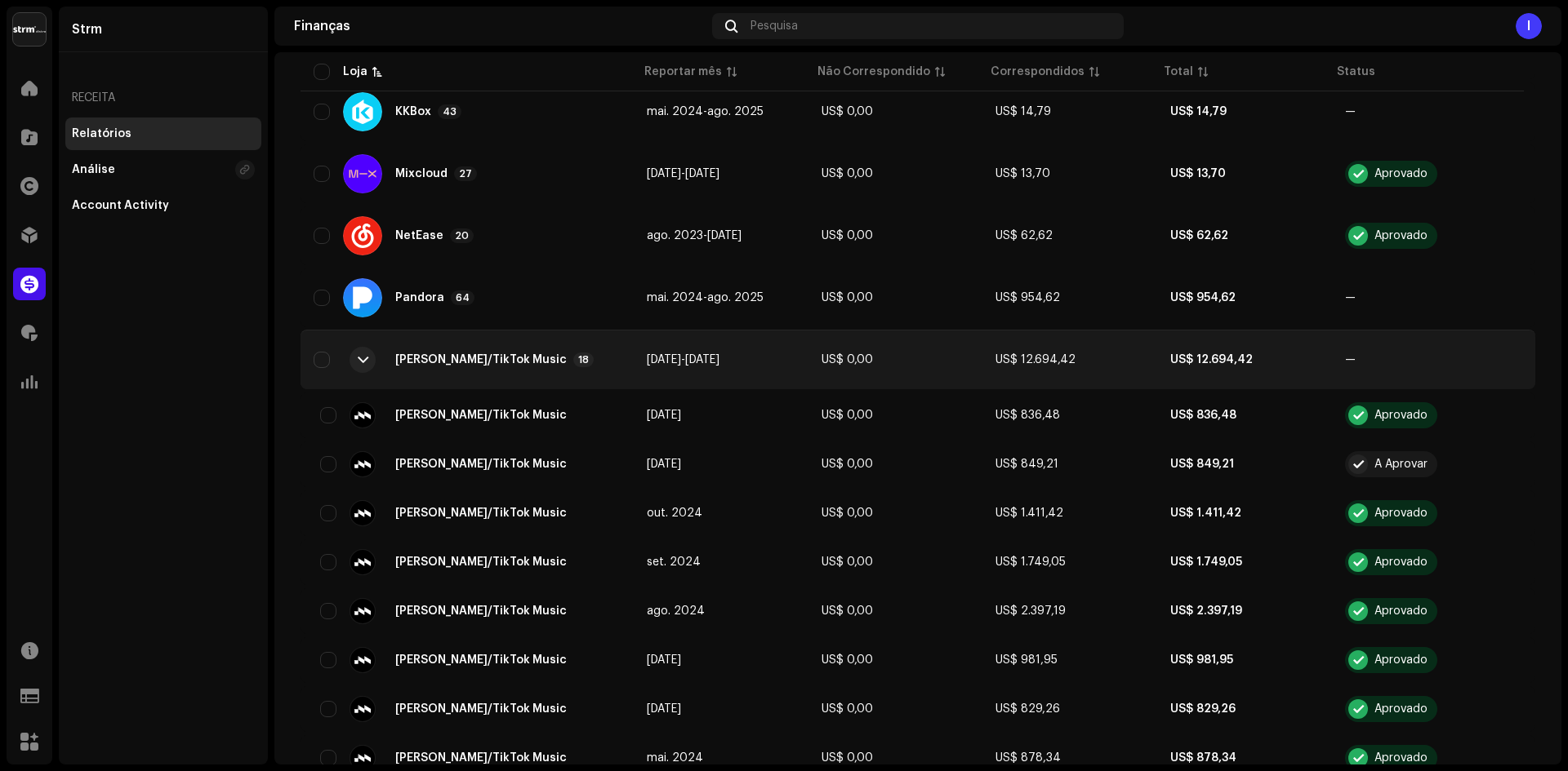
click at [558, 363] on div "[PERSON_NAME]/TikTok Music 18" at bounding box center [466, 360] width 307 height 39
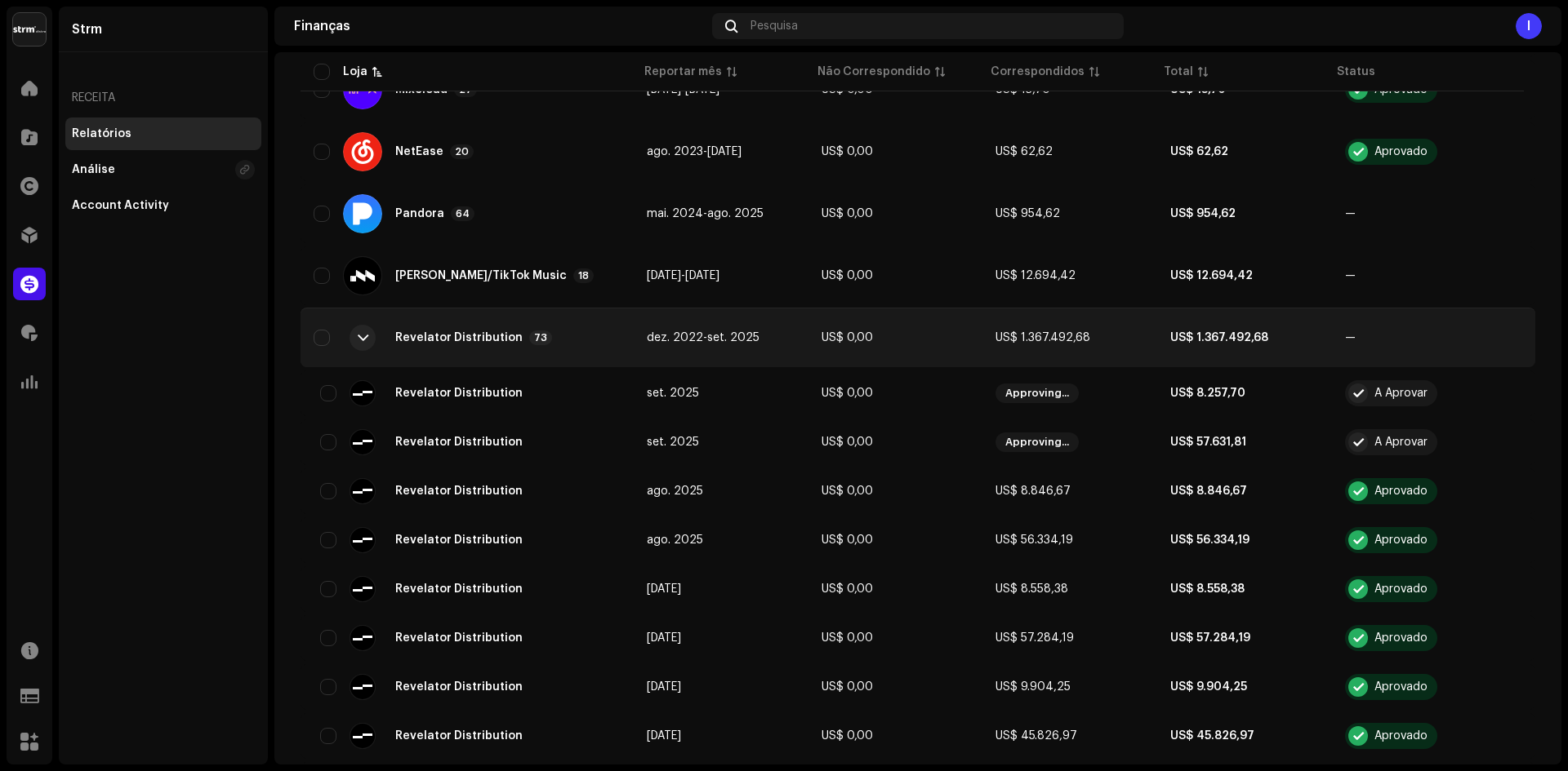
scroll to position [1306, 0]
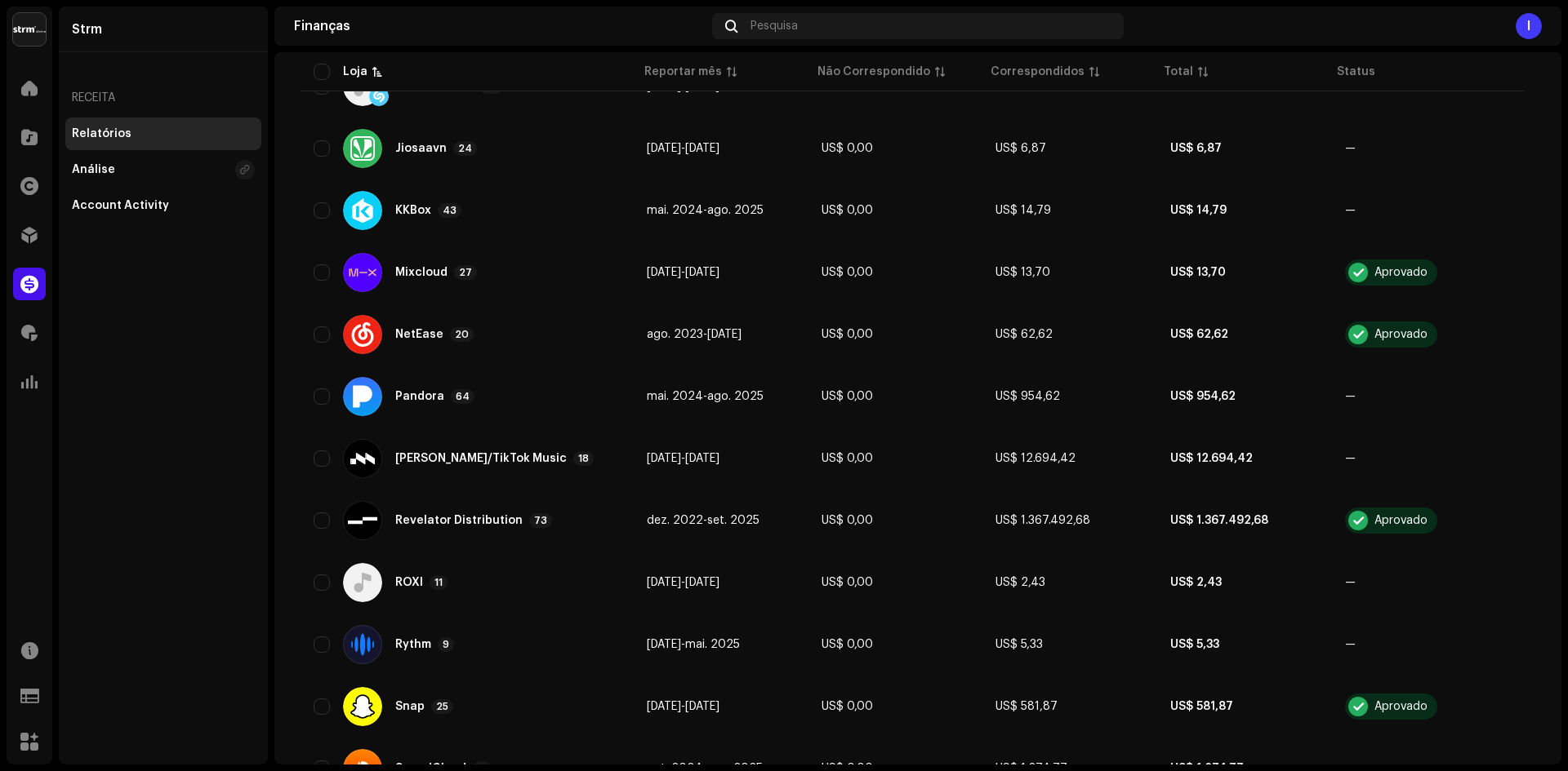
scroll to position [1143, 0]
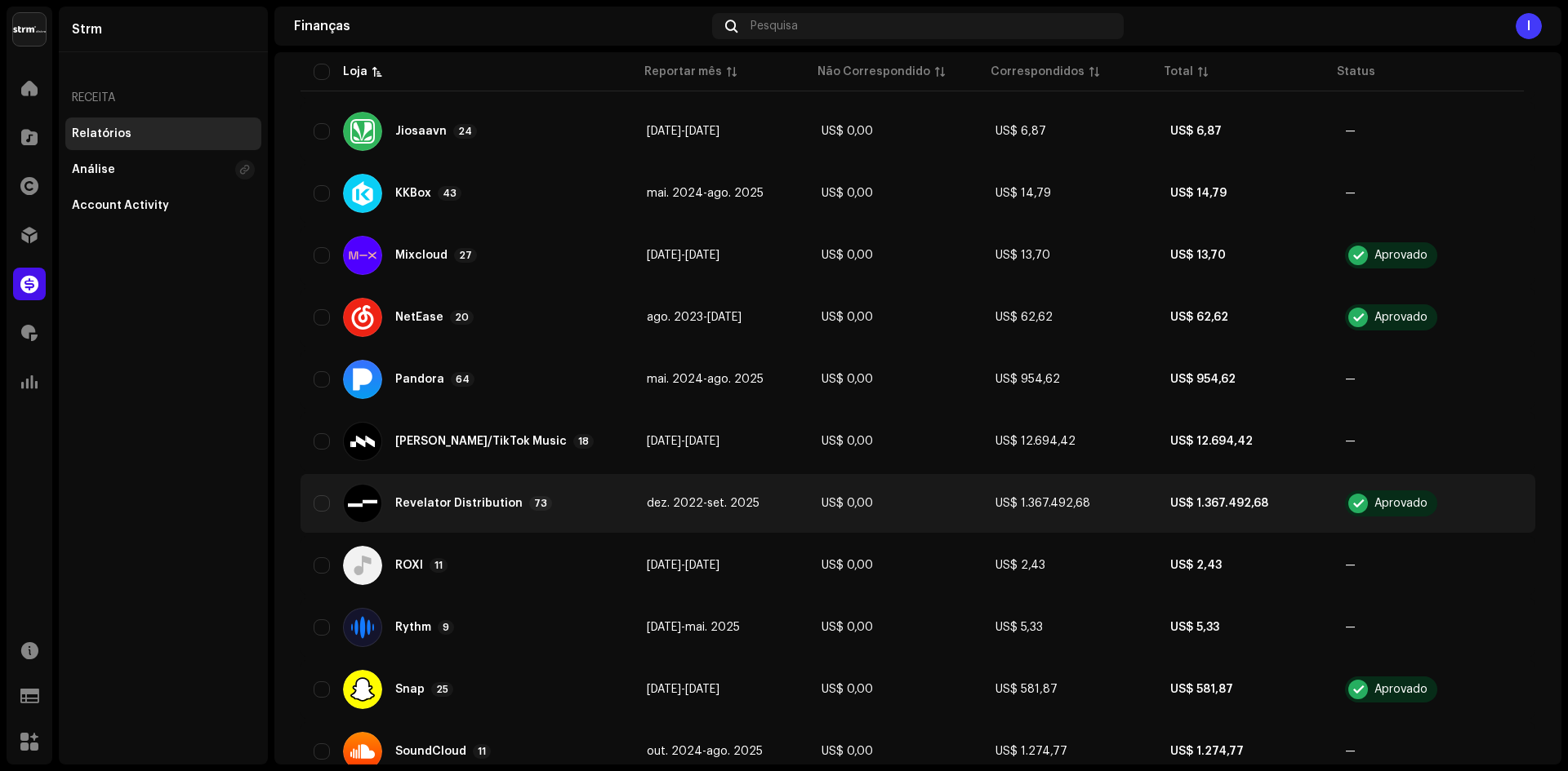
click at [728, 481] on td "dez. 2022 - set. 2025" at bounding box center [720, 503] width 175 height 59
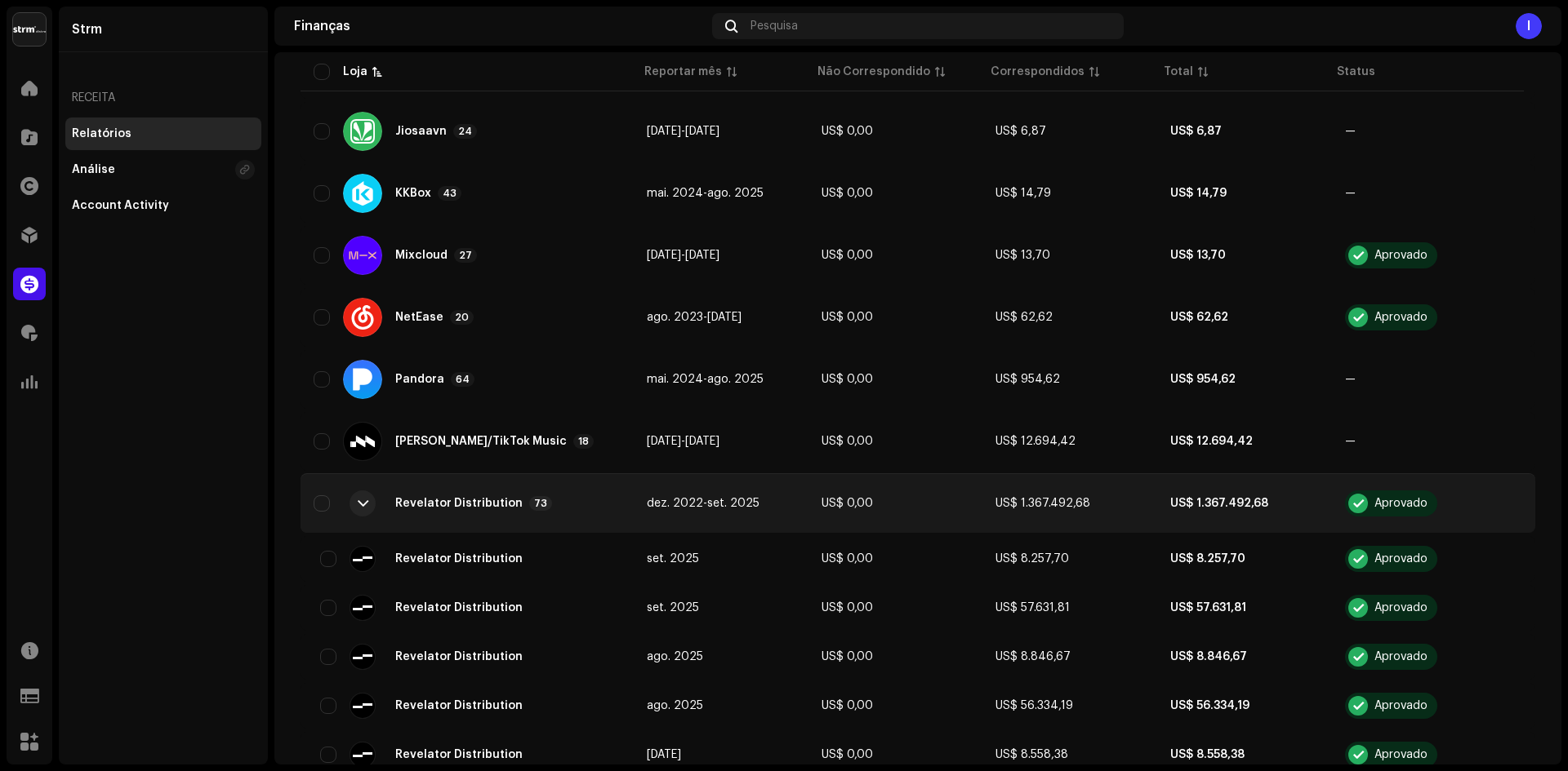
click at [734, 486] on td "dez. 2022 - set. 2025" at bounding box center [720, 503] width 175 height 59
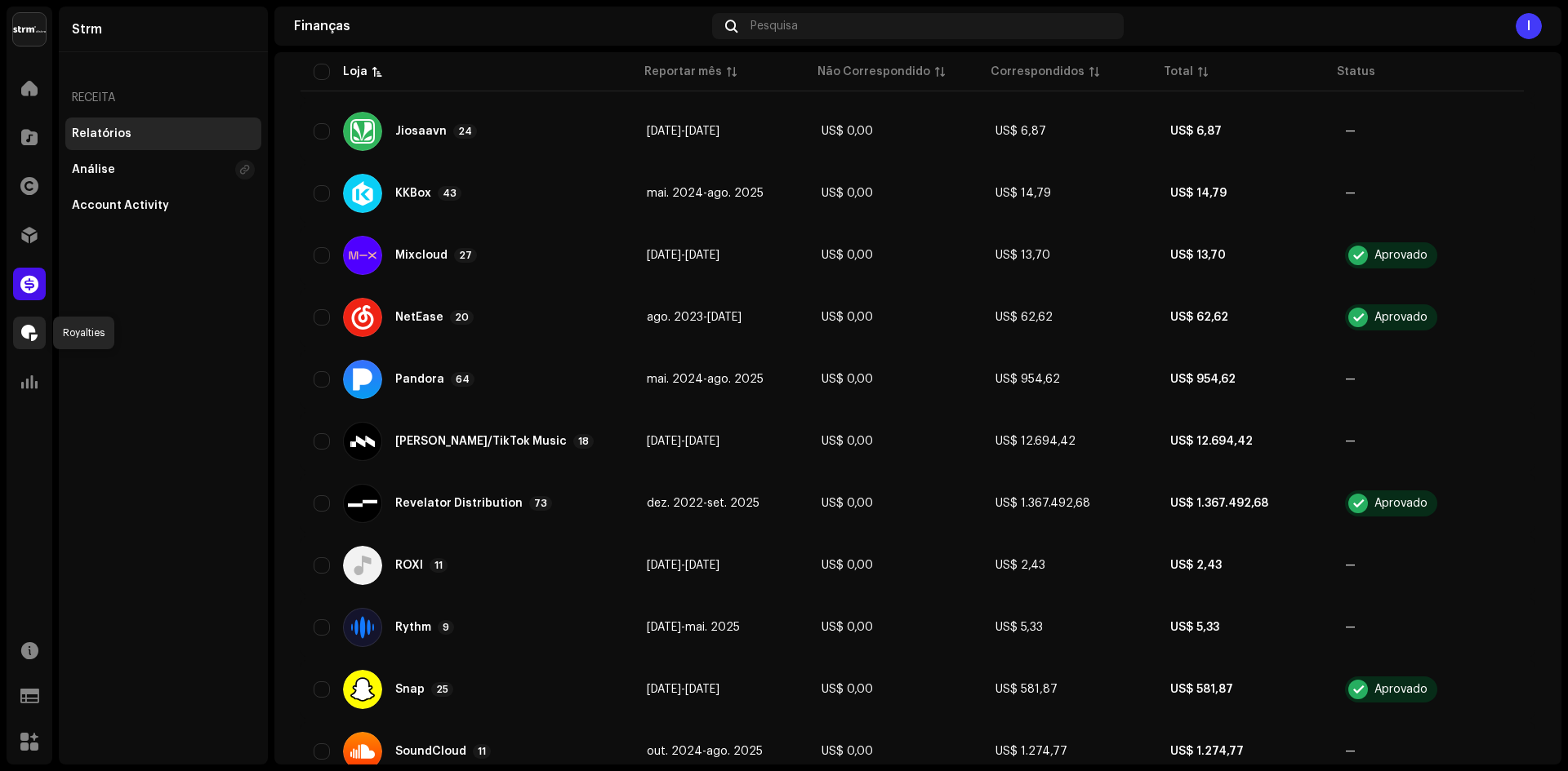
click at [36, 330] on span at bounding box center [29, 333] width 16 height 13
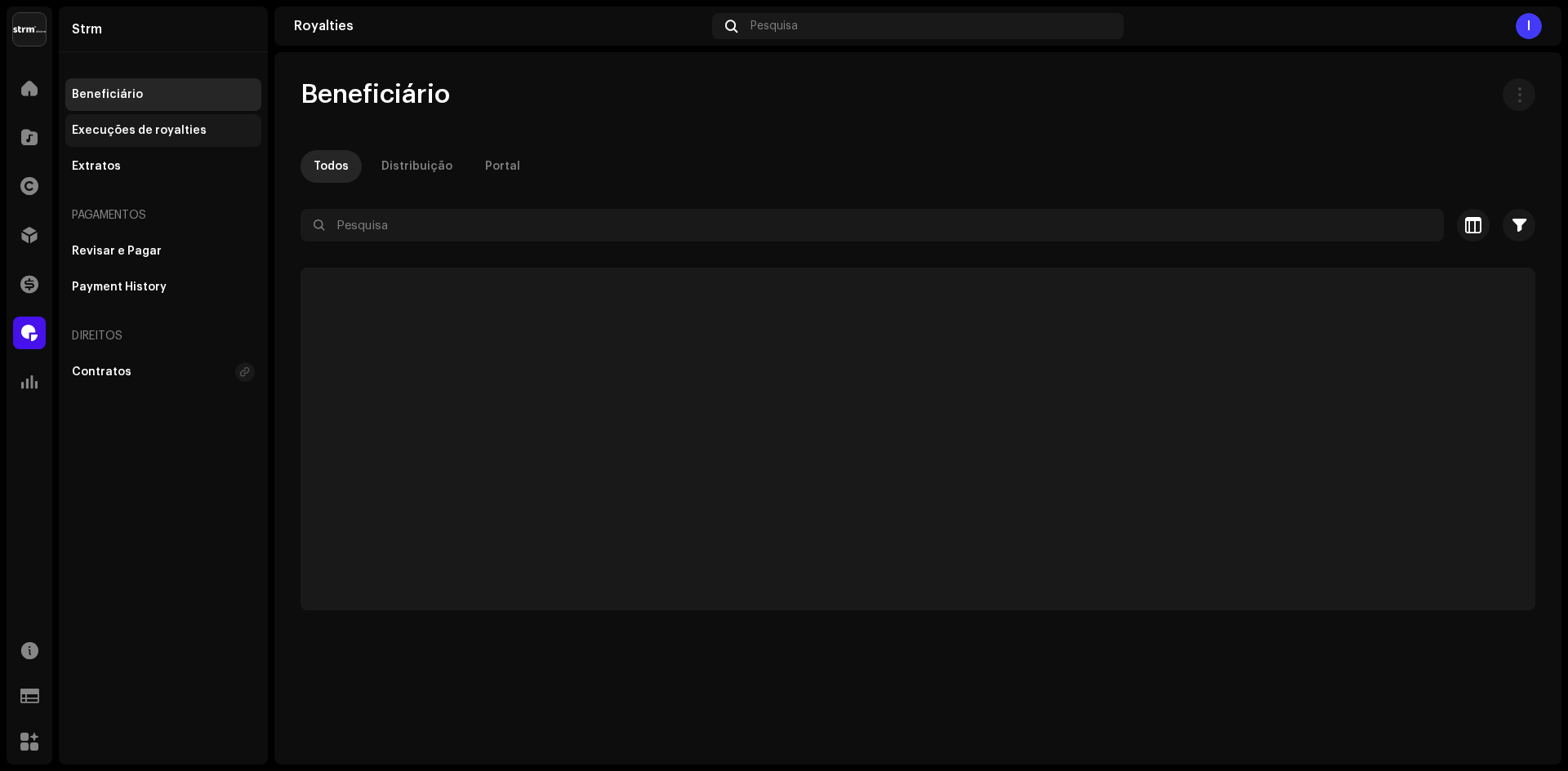
click at [162, 132] on div "Execuções de royalties" at bounding box center [139, 130] width 134 height 13
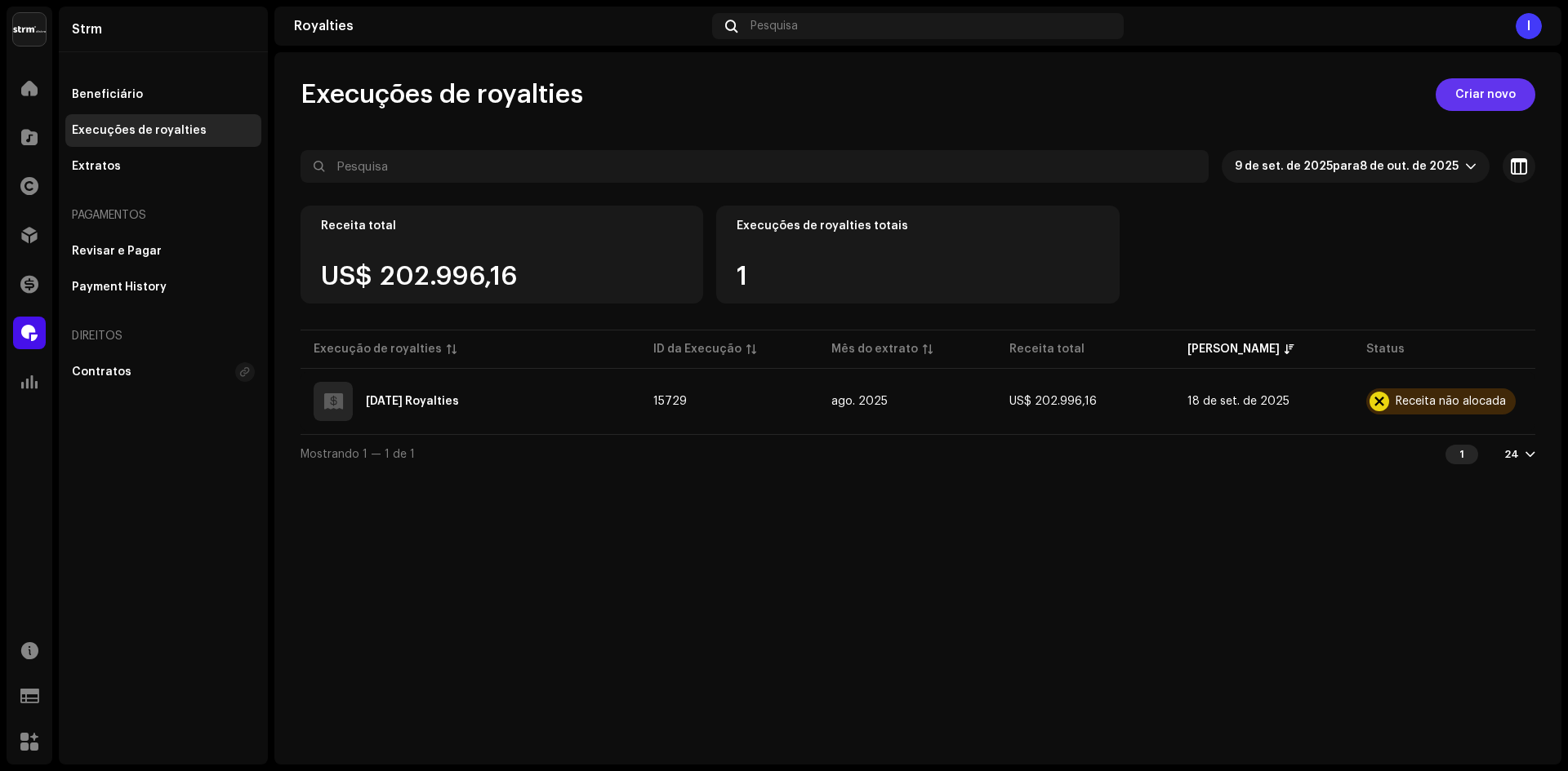
click at [1468, 100] on span "Criar novo" at bounding box center [1485, 94] width 60 height 32
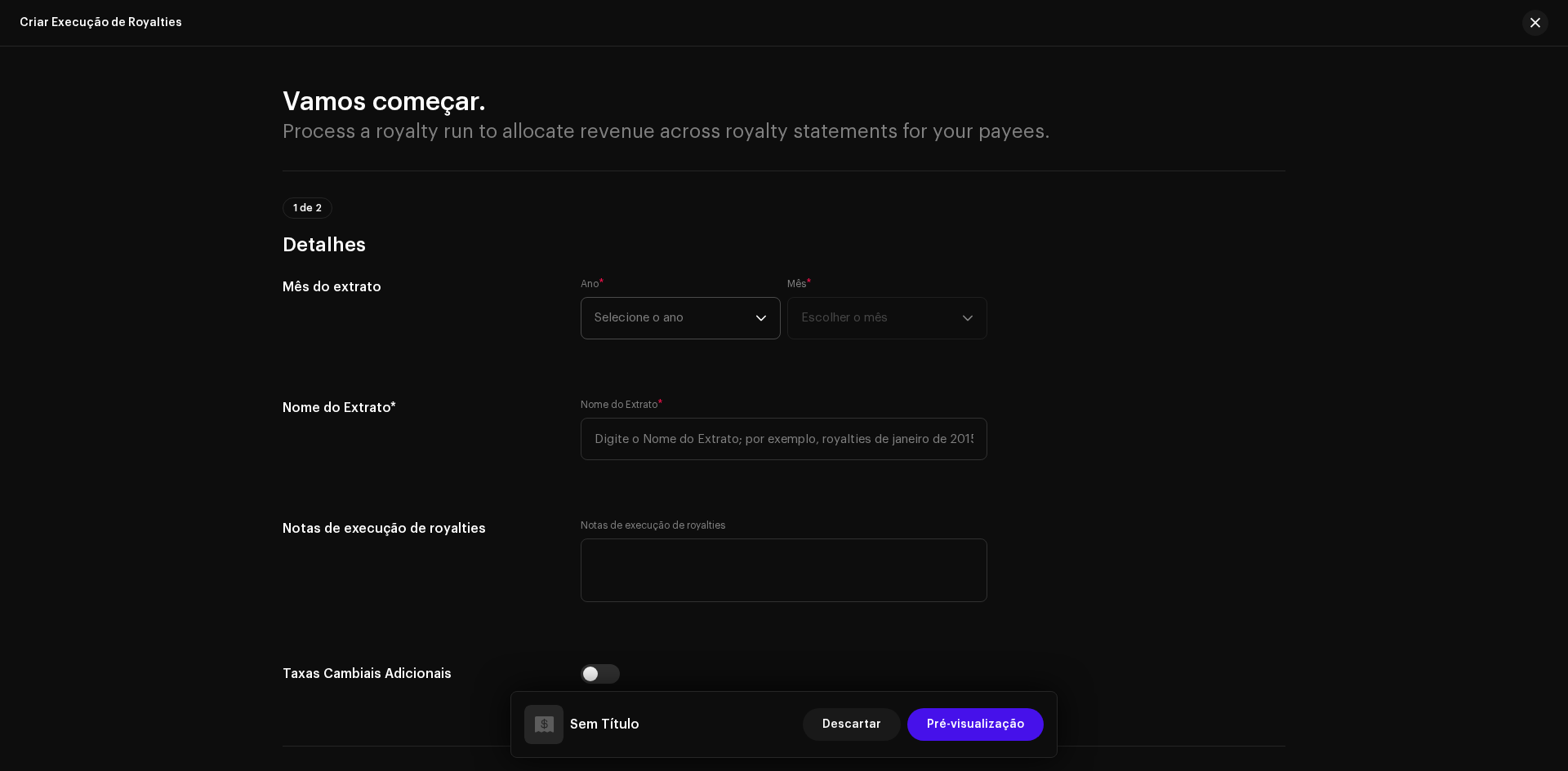
click at [641, 328] on span "Selecione o ano" at bounding box center [674, 318] width 161 height 41
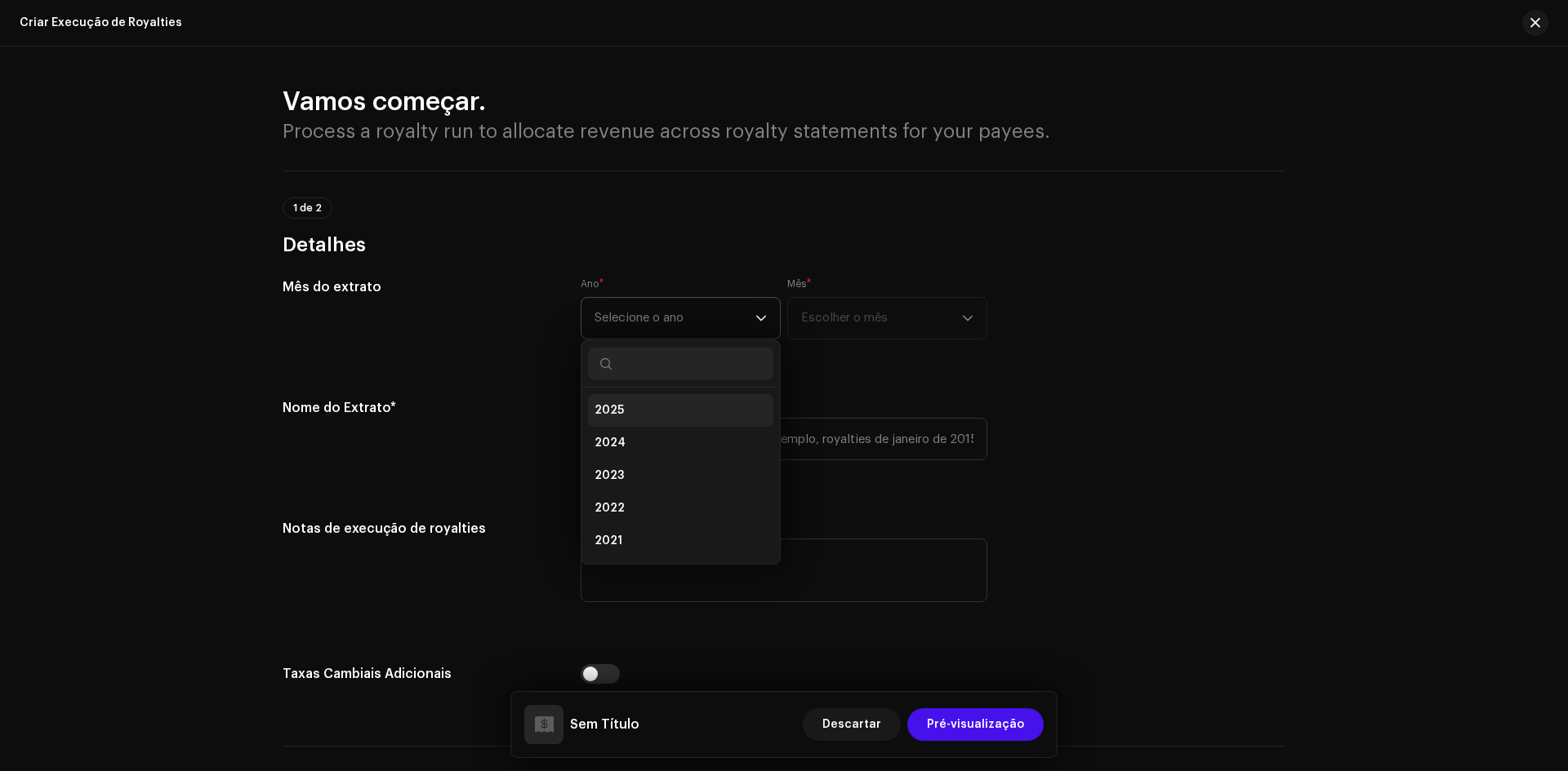
click at [645, 410] on li "2025" at bounding box center [681, 410] width 186 height 32
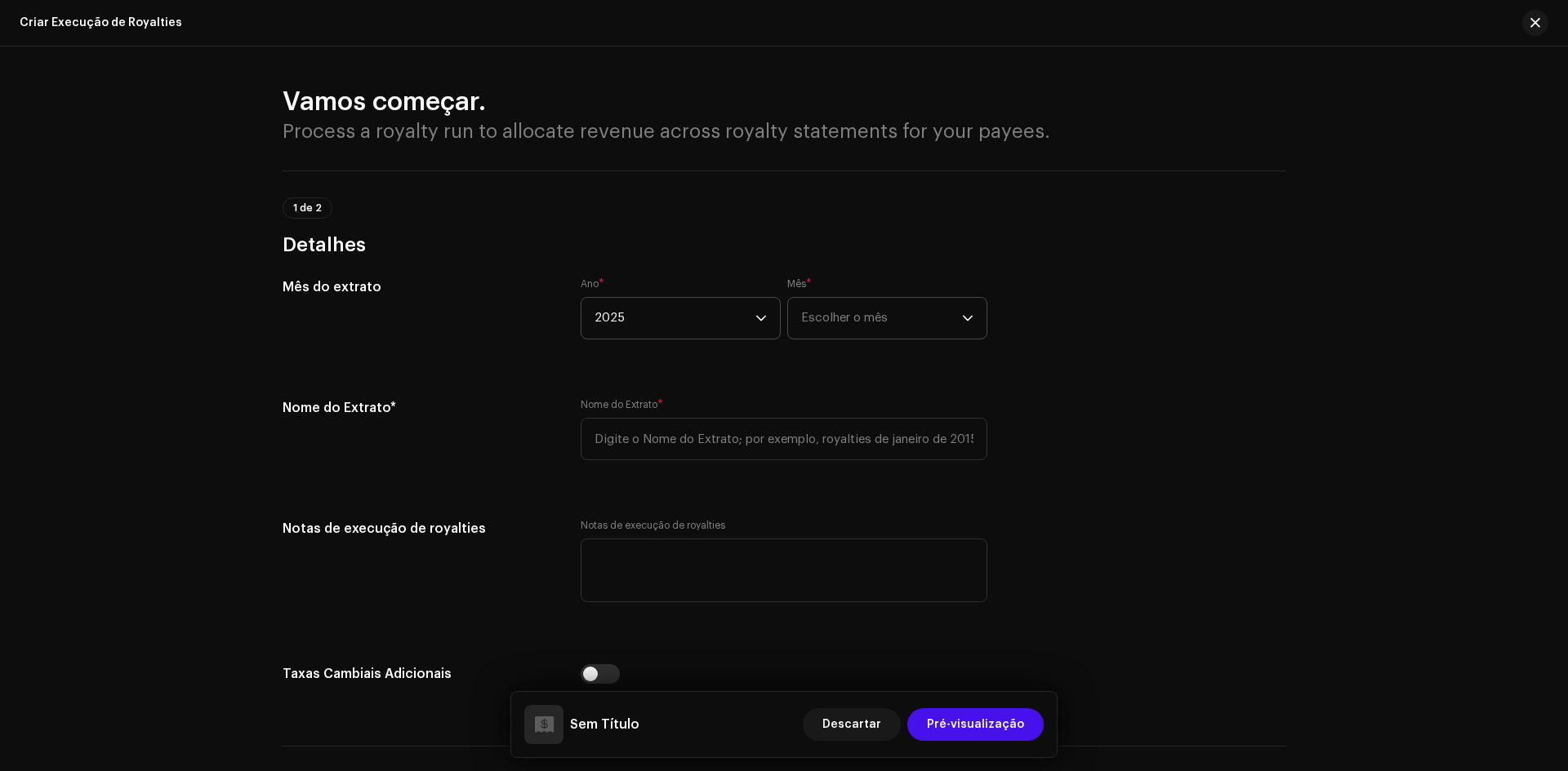
click at [812, 316] on span "Escolher o mês" at bounding box center [881, 318] width 161 height 41
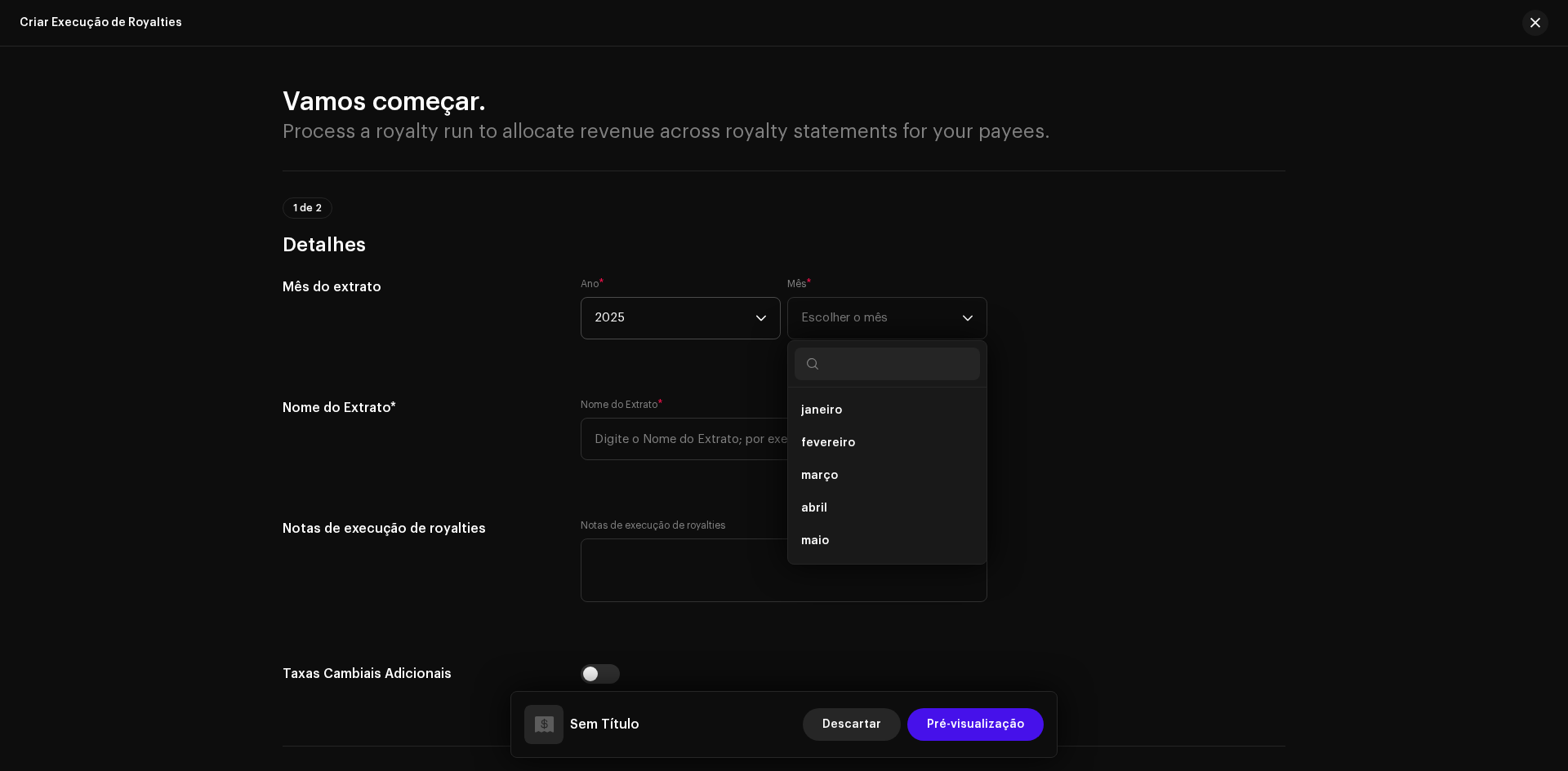
click at [860, 725] on span "Descartar" at bounding box center [851, 725] width 59 height 32
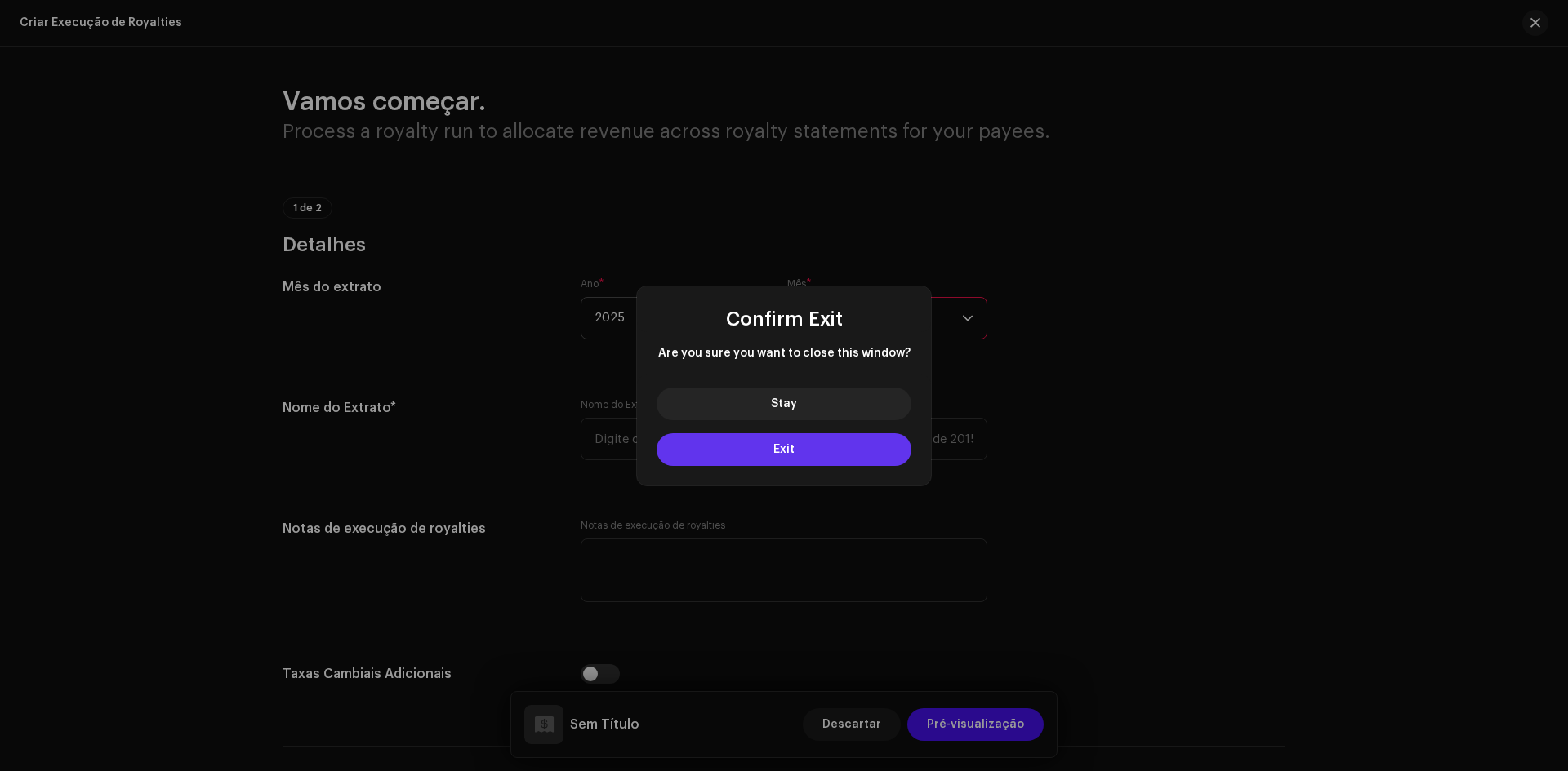
click at [753, 440] on button "Exit" at bounding box center [783, 449] width 255 height 32
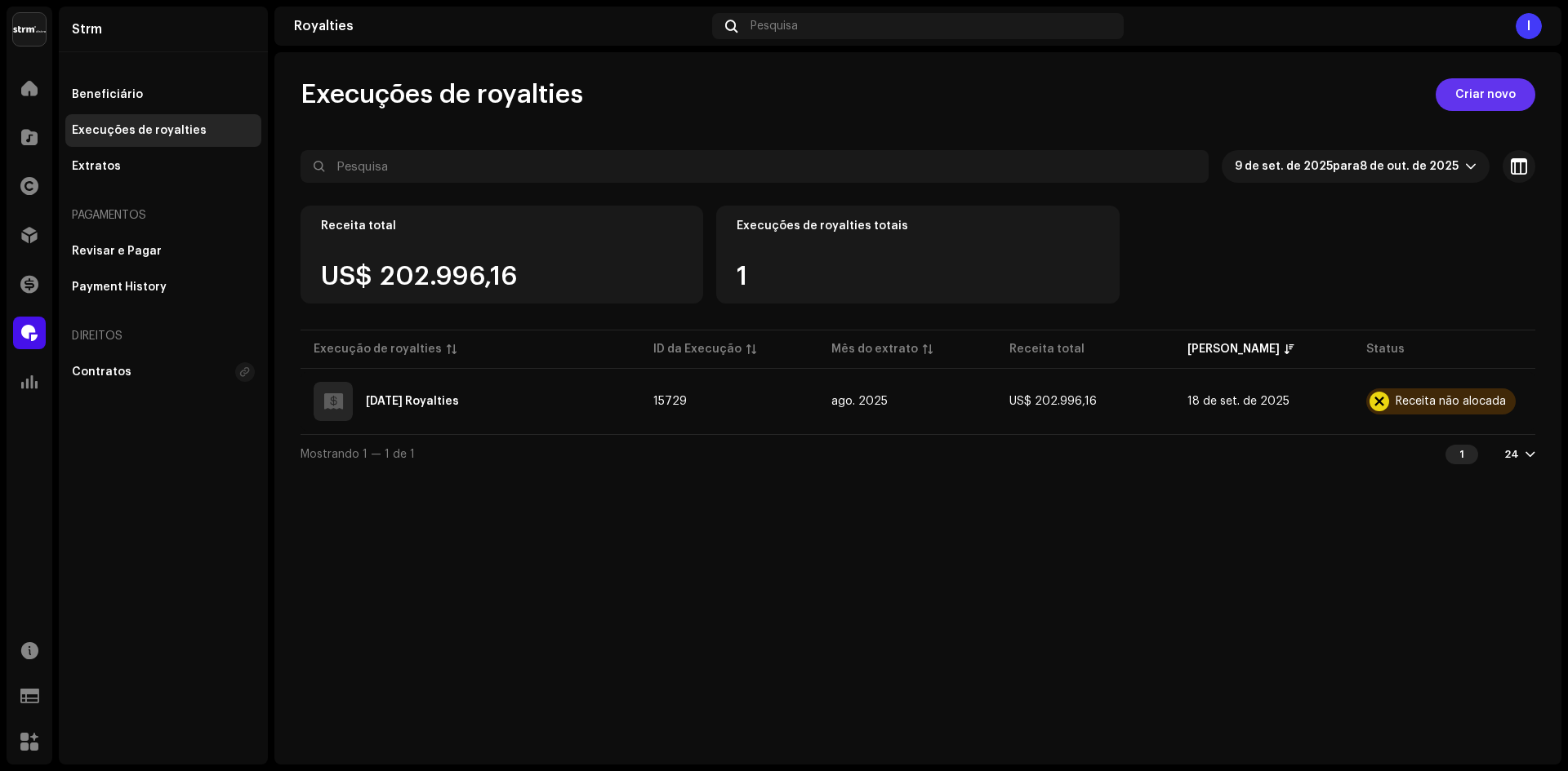
click at [1470, 85] on span "Criar novo" at bounding box center [1485, 94] width 60 height 32
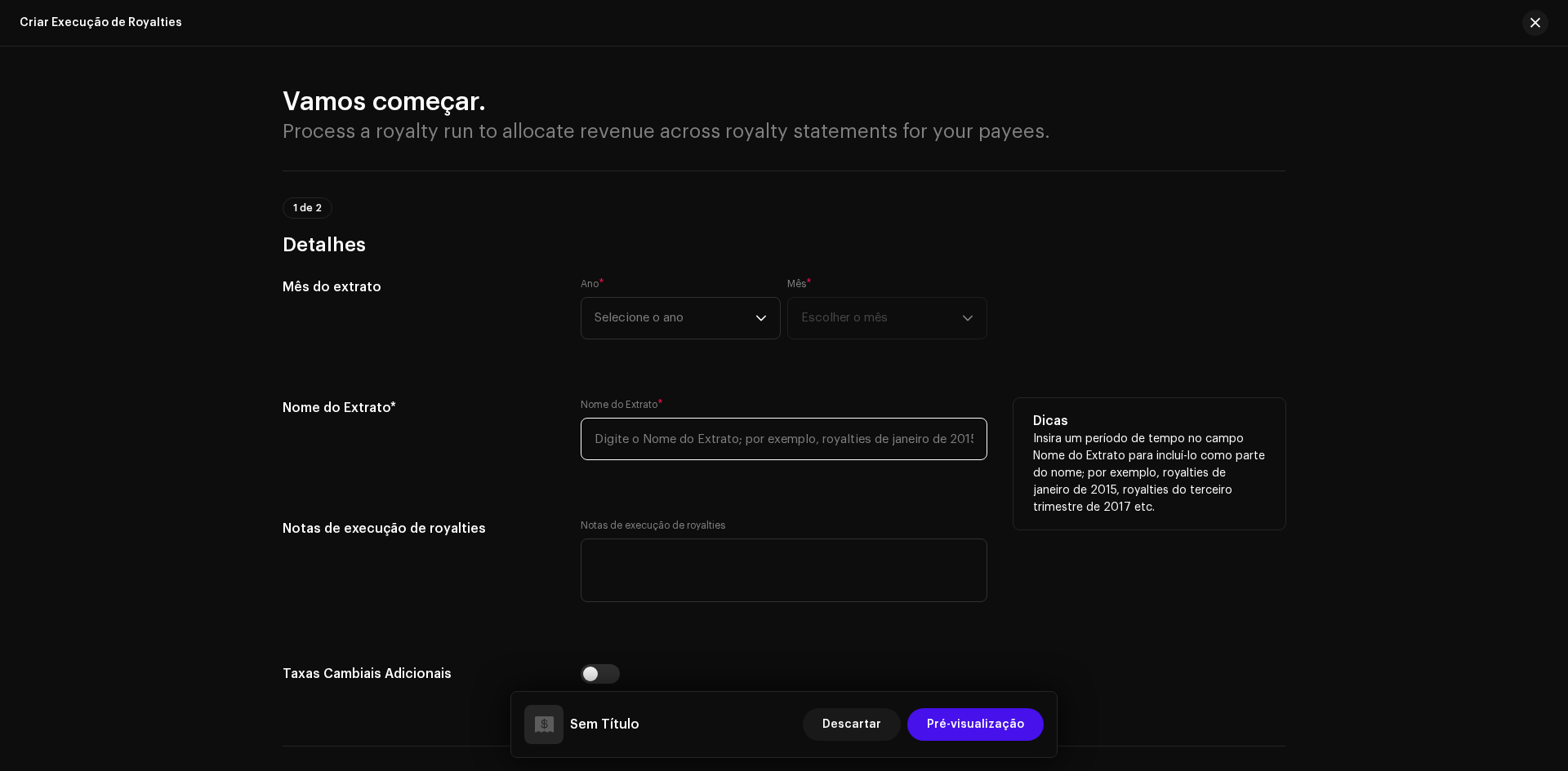
click at [630, 435] on input "text" at bounding box center [784, 439] width 407 height 43
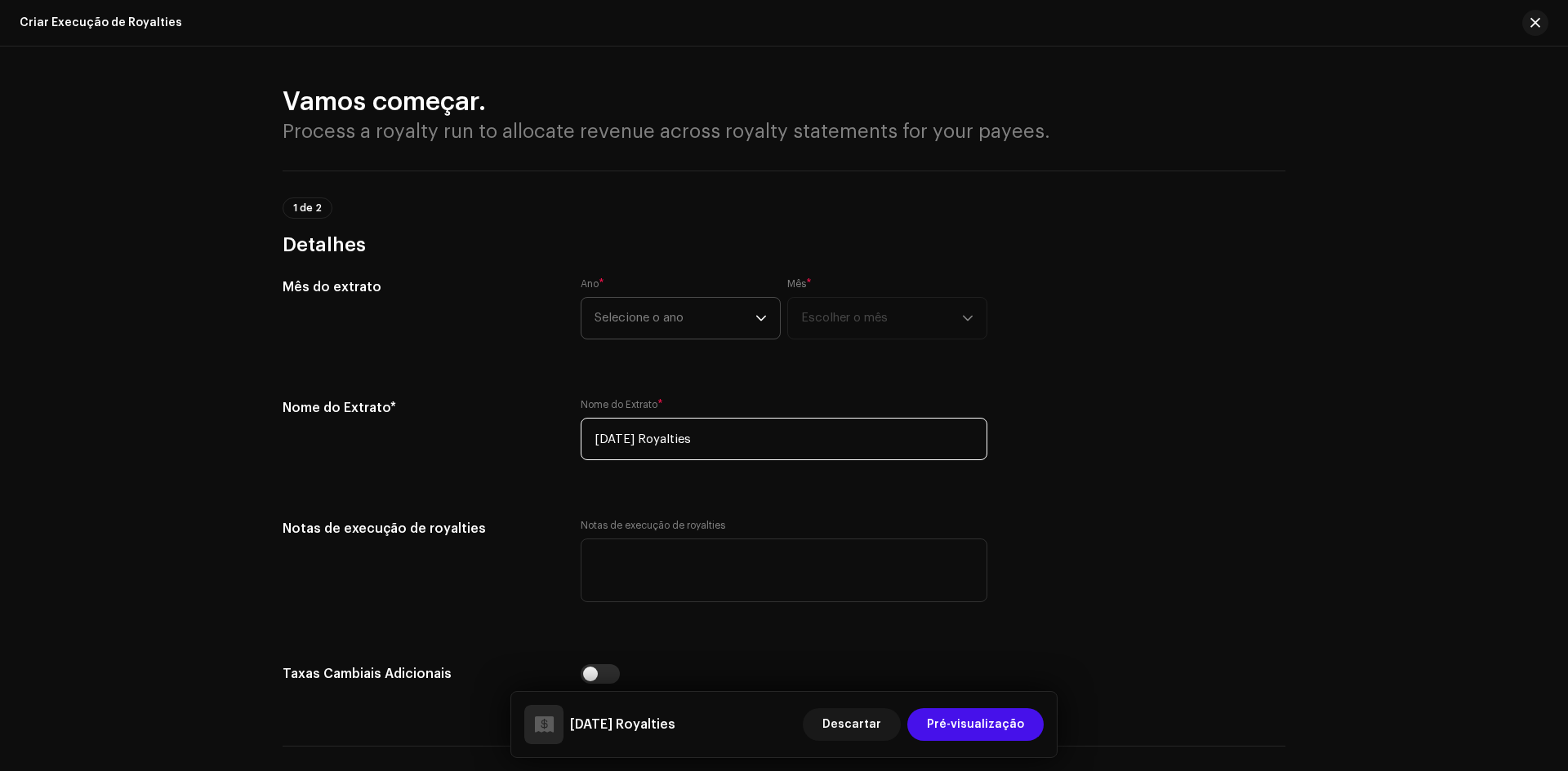
type input "2025 September Royalties"
click at [644, 331] on span "Selecione o ano" at bounding box center [674, 318] width 161 height 41
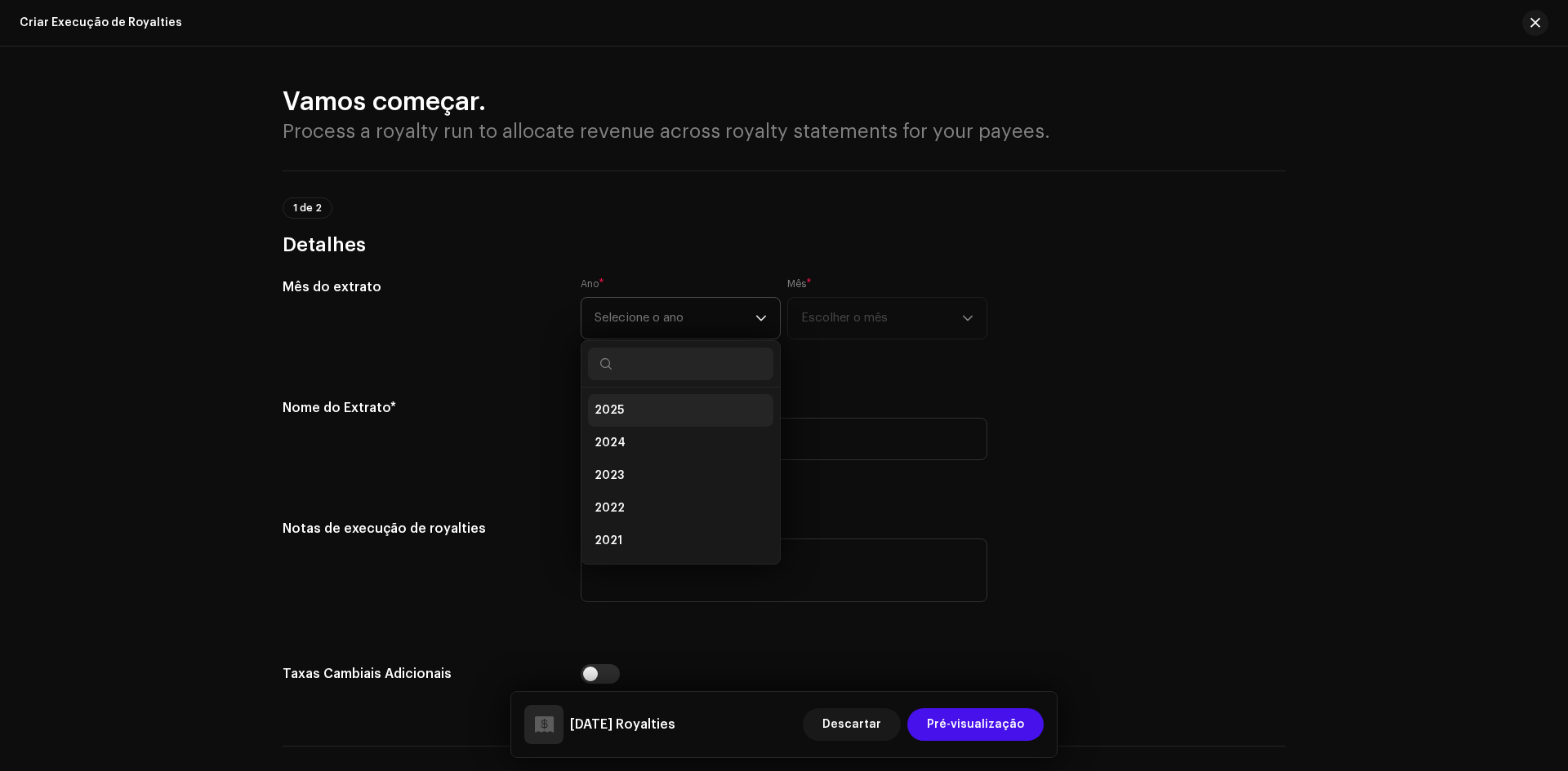
click at [642, 407] on li "2025" at bounding box center [681, 410] width 186 height 32
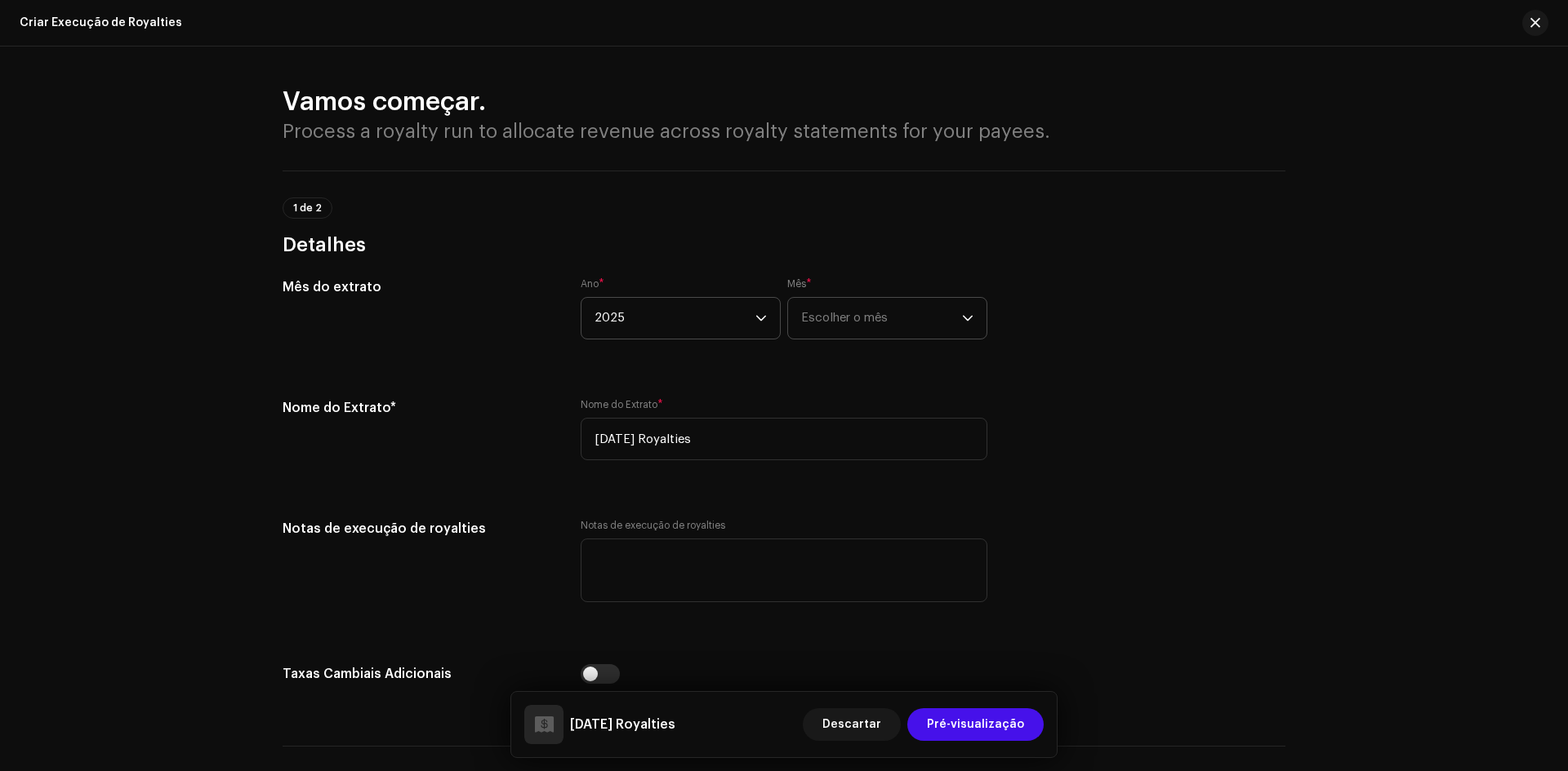
click at [835, 315] on span "Escolher o mês" at bounding box center [881, 318] width 161 height 41
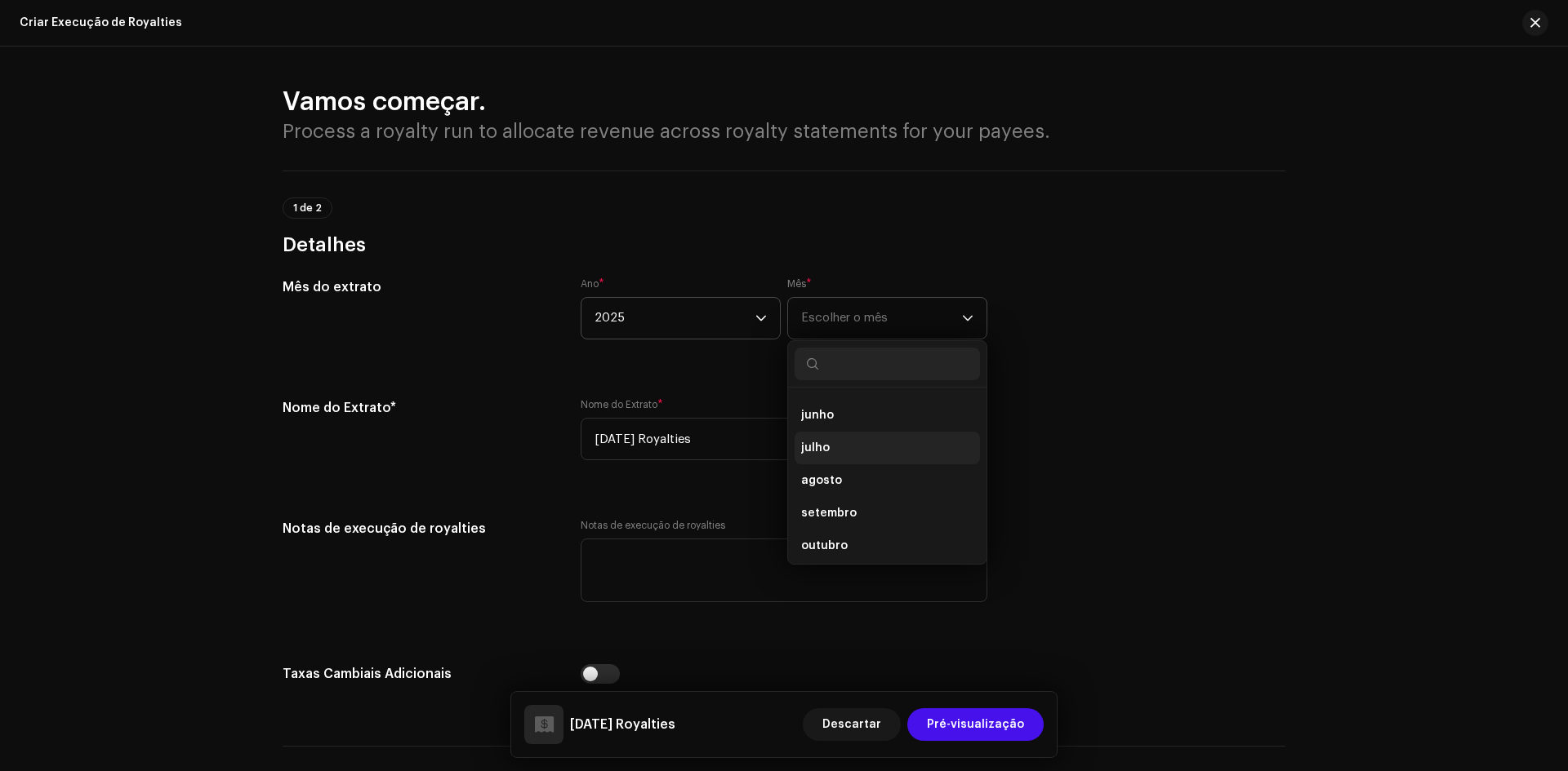
scroll to position [163, 0]
click at [842, 503] on span "setembro" at bounding box center [828, 508] width 55 height 16
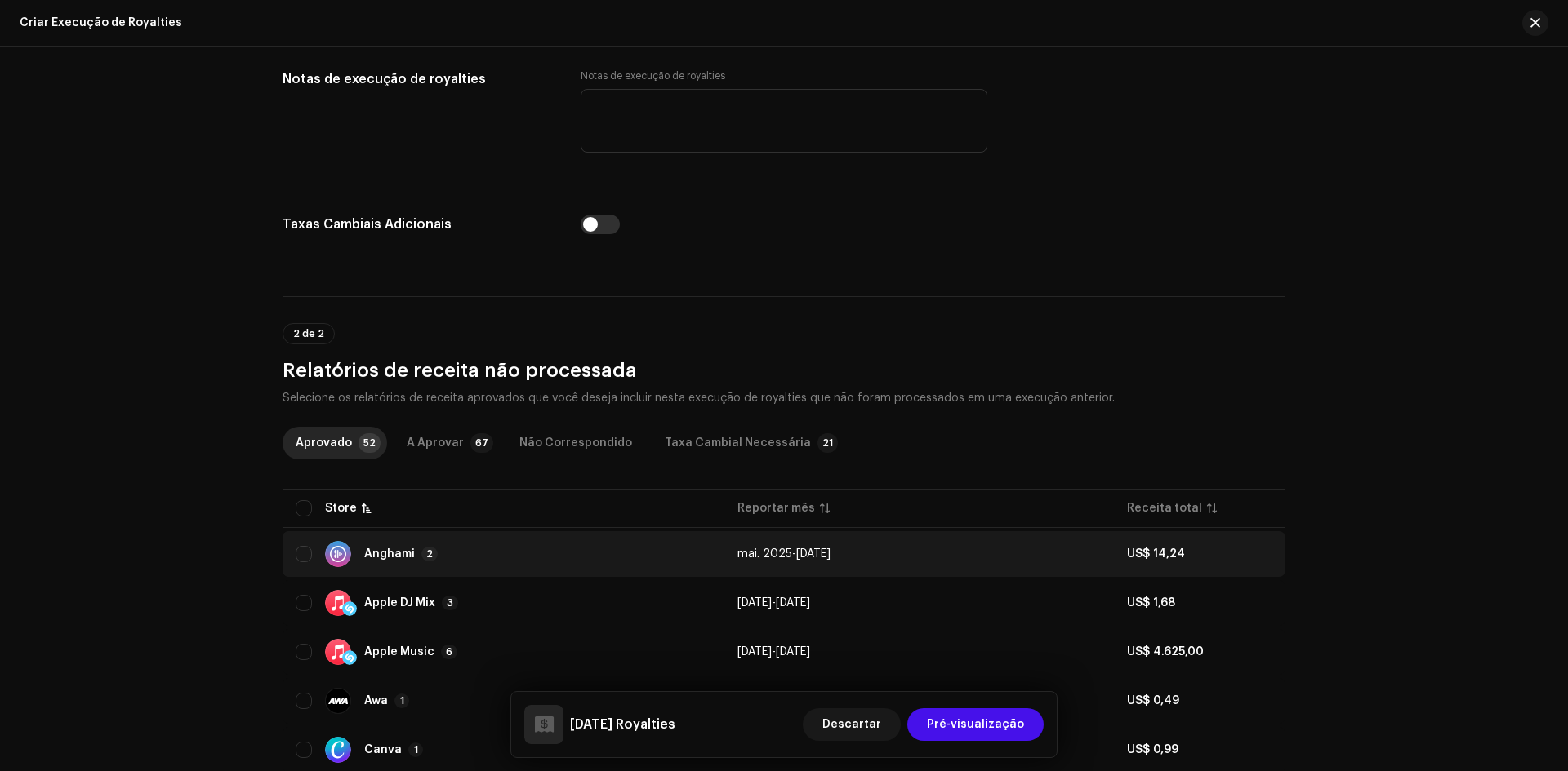
scroll to position [490, 0]
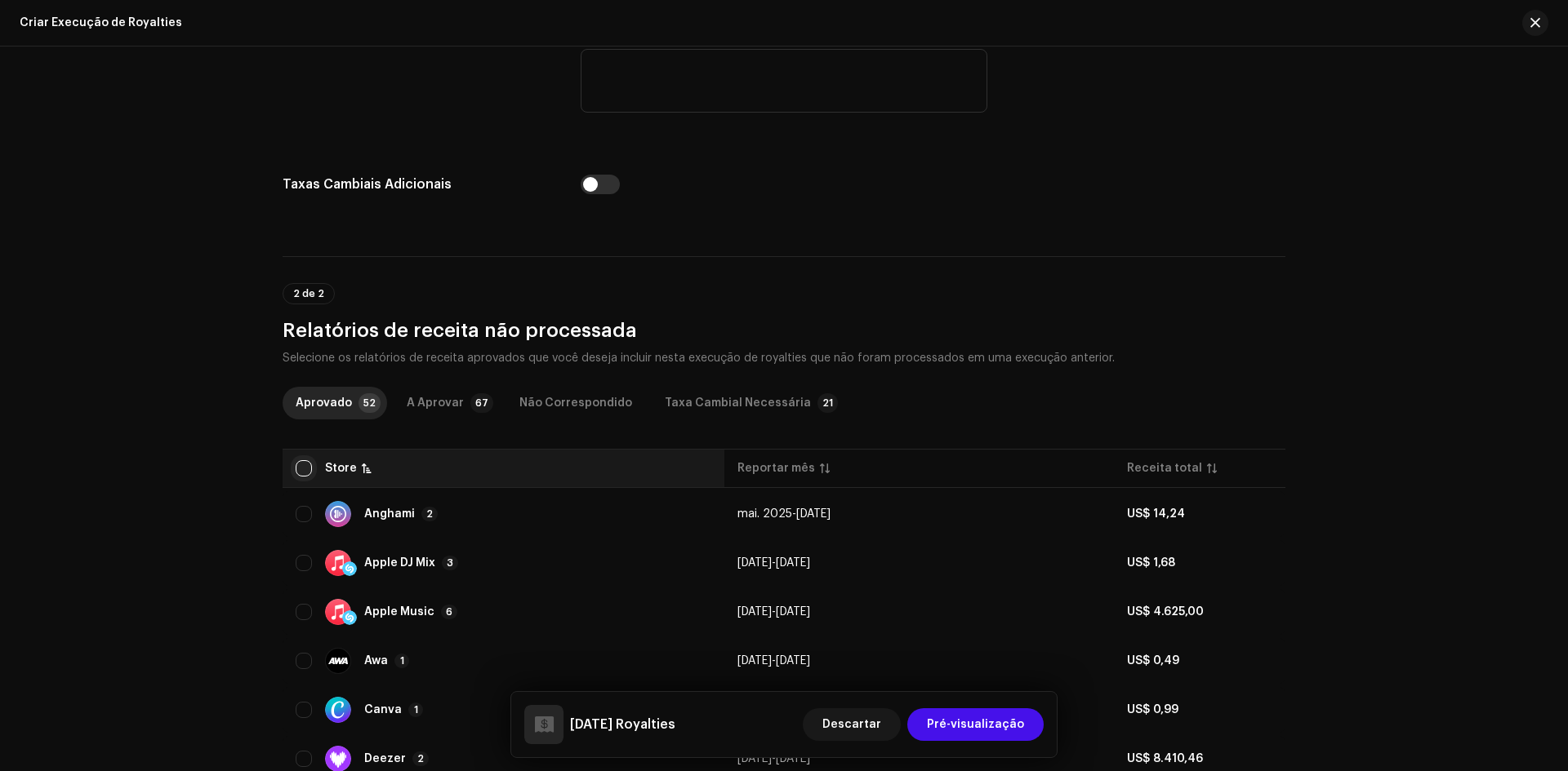
click at [301, 465] on input "checkbox" at bounding box center [303, 468] width 16 height 16
checkbox input "true"
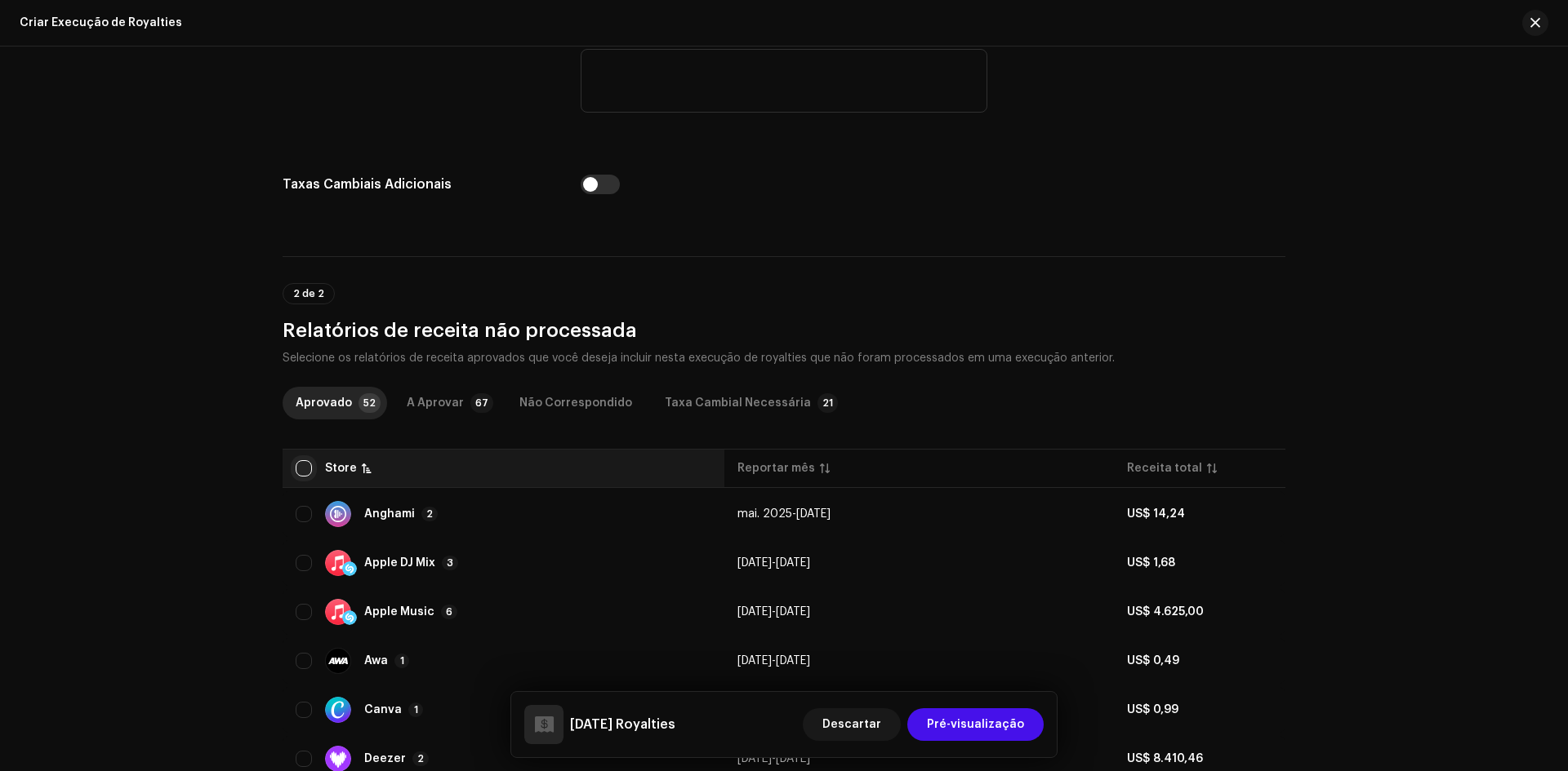
checkbox input "true"
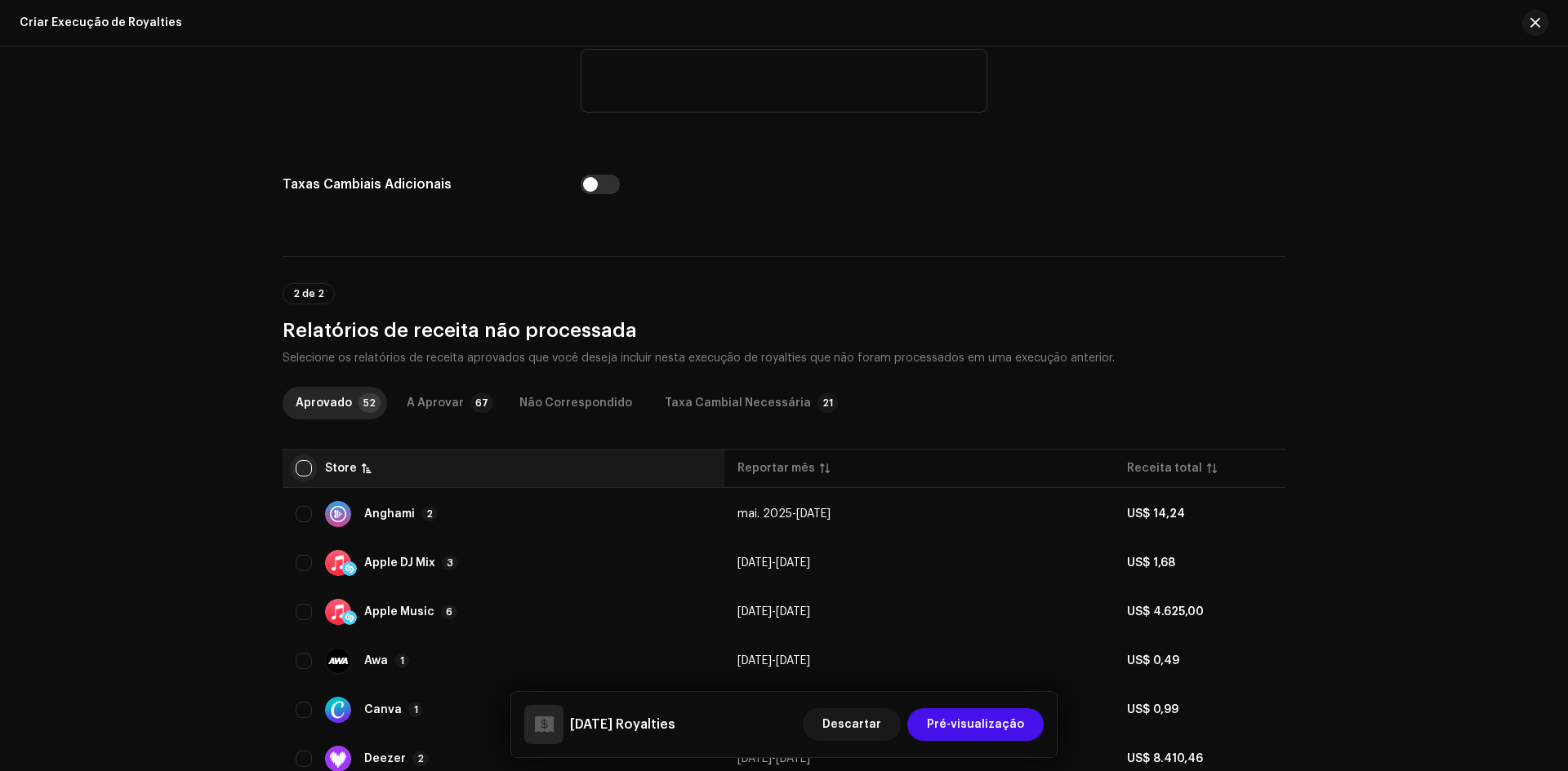
checkbox input "true"
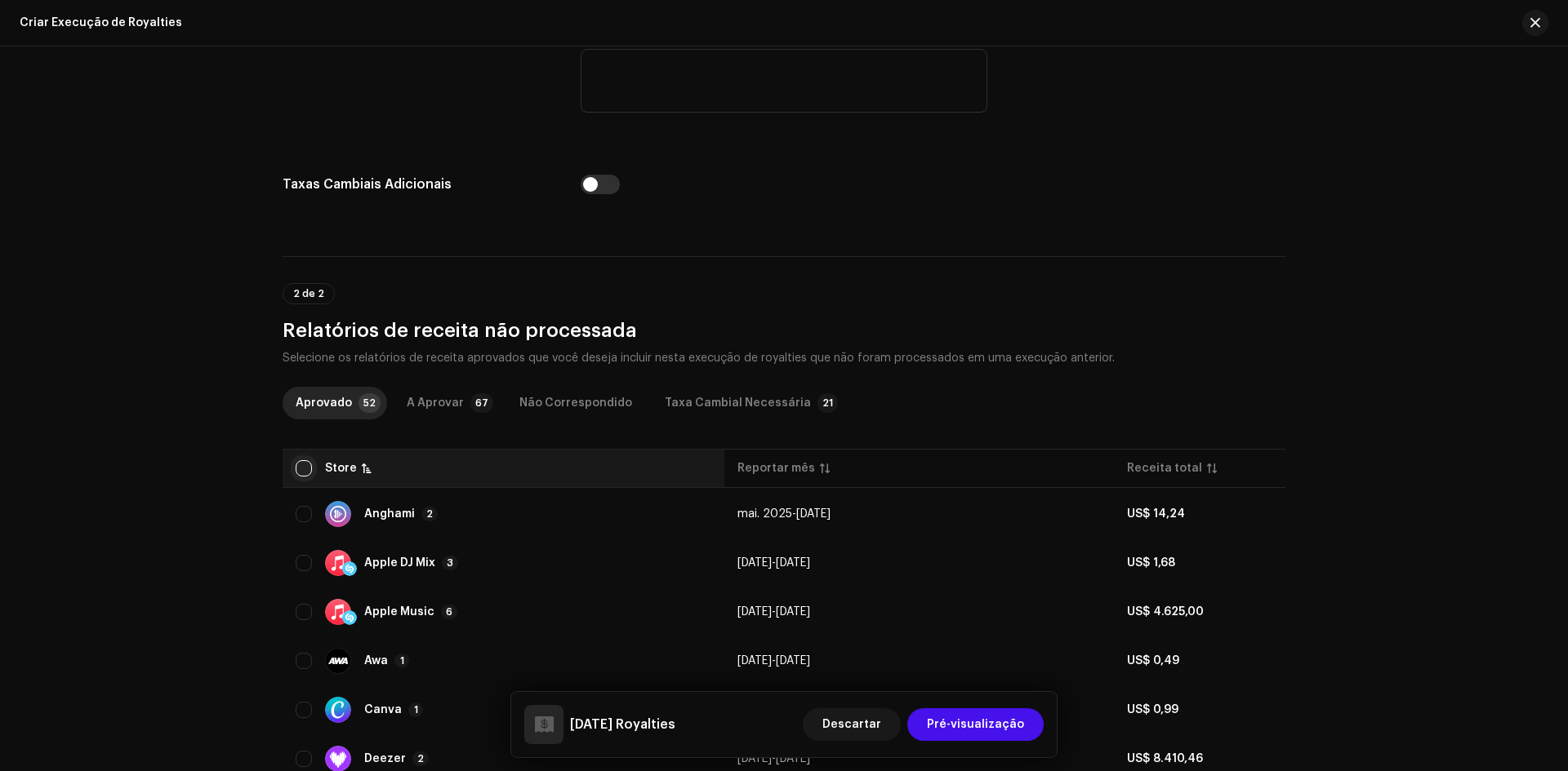
checkbox input "true"
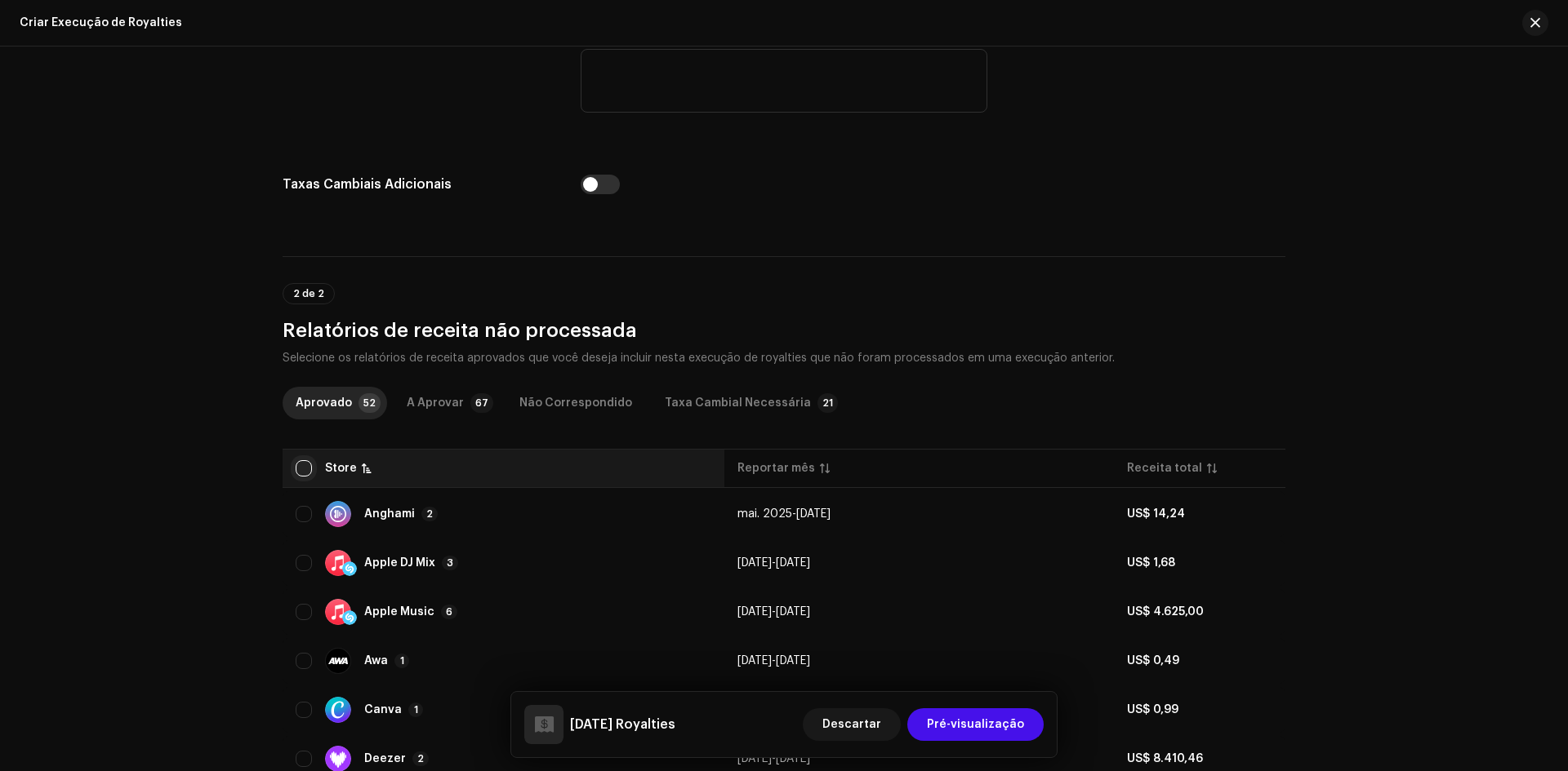
checkbox input "true"
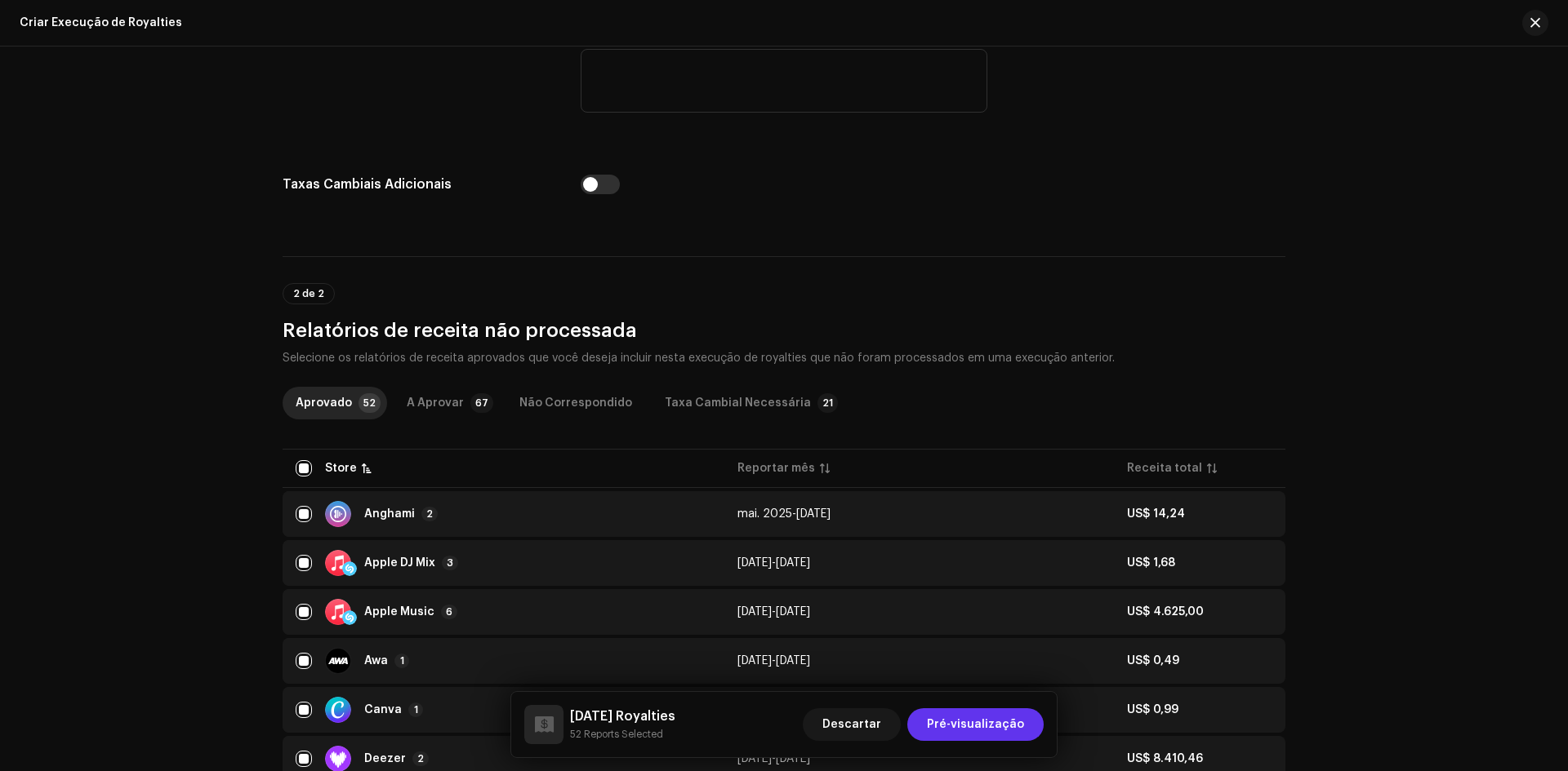
click at [1011, 714] on span "Pré-visualização" at bounding box center [976, 725] width 97 height 32
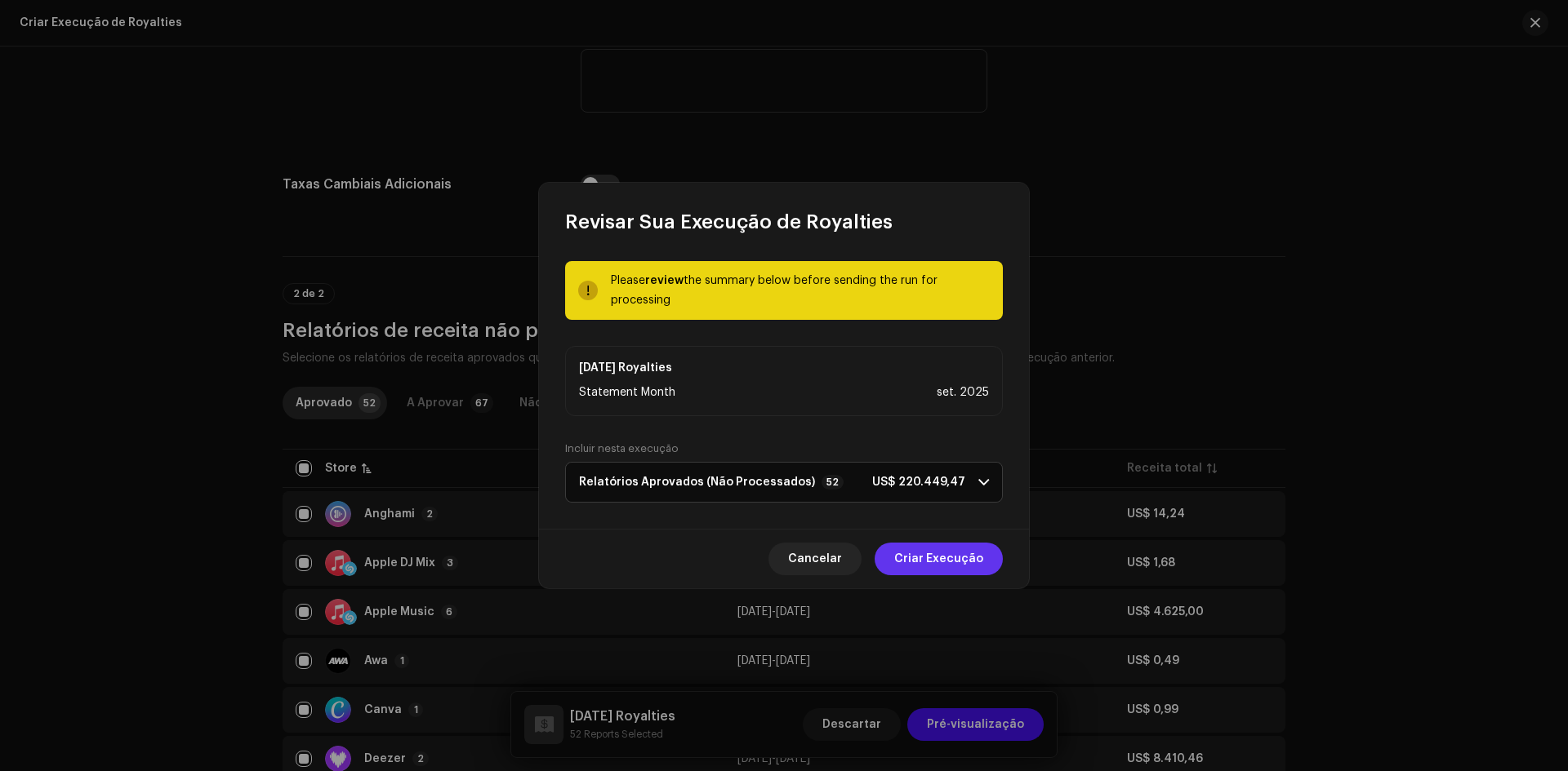
click at [953, 559] on span "Criar Execução" at bounding box center [938, 559] width 89 height 32
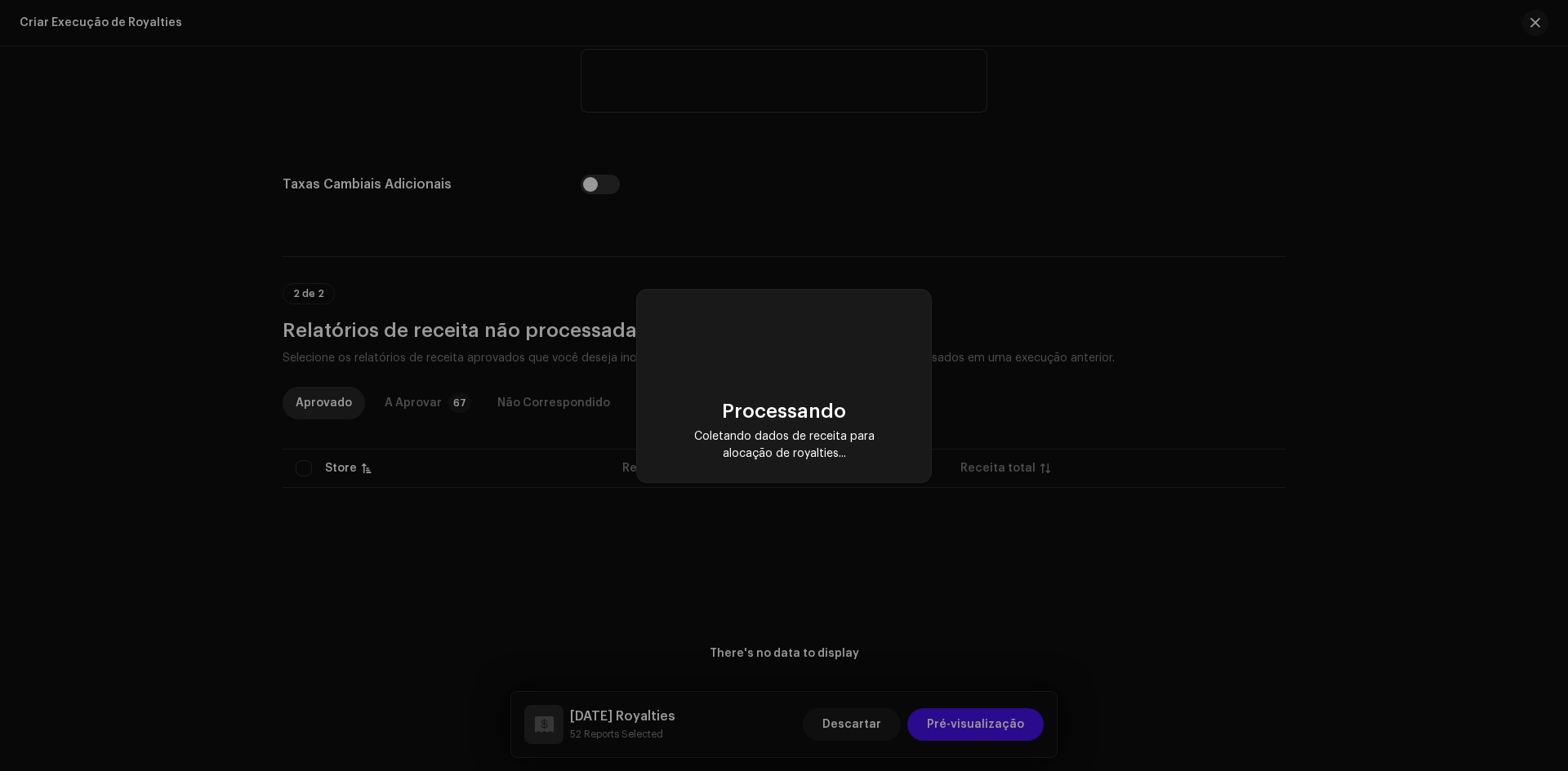
checkbox input "false"
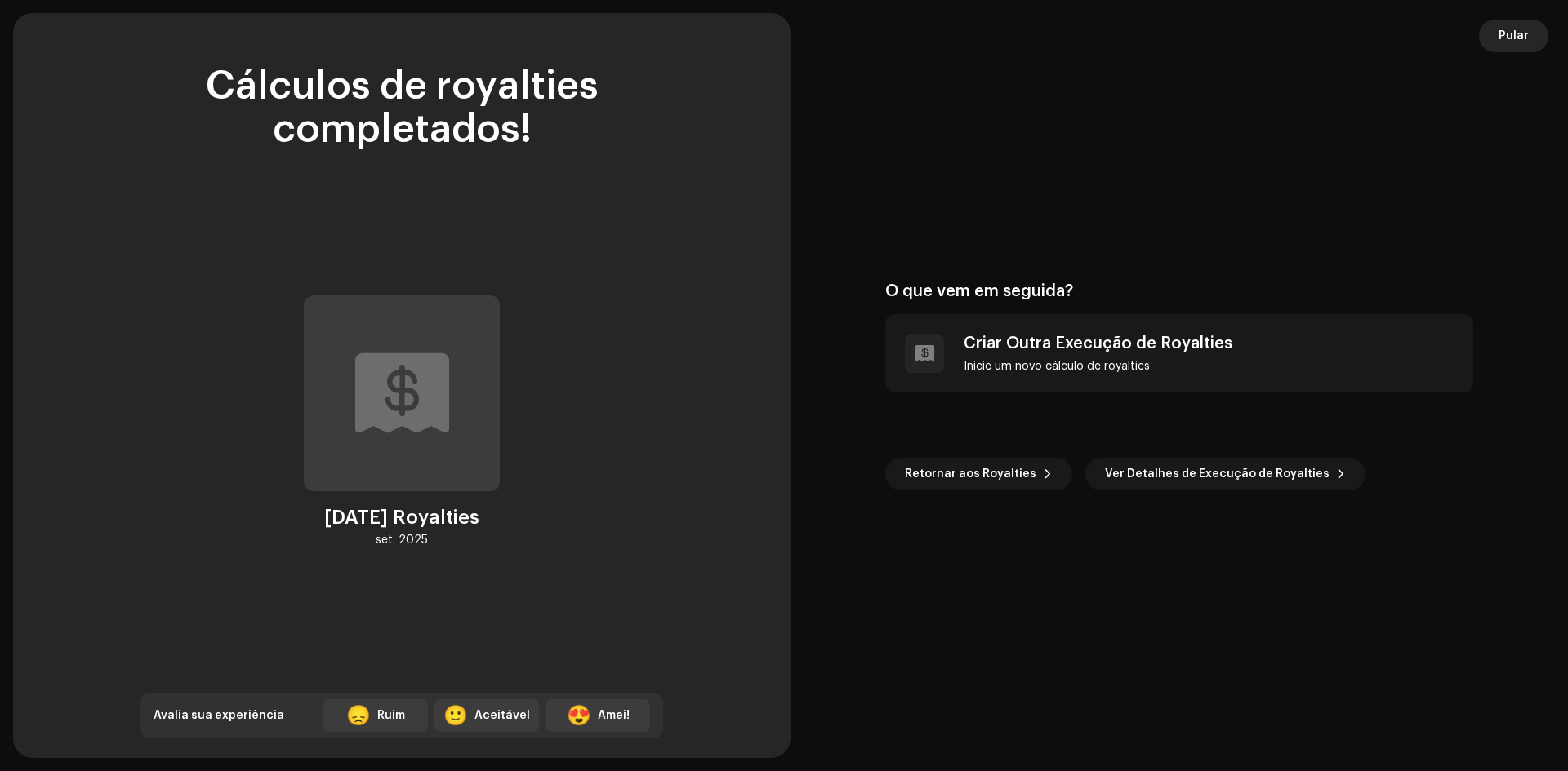
click at [1509, 36] on span "Pular" at bounding box center [1513, 36] width 30 height 32
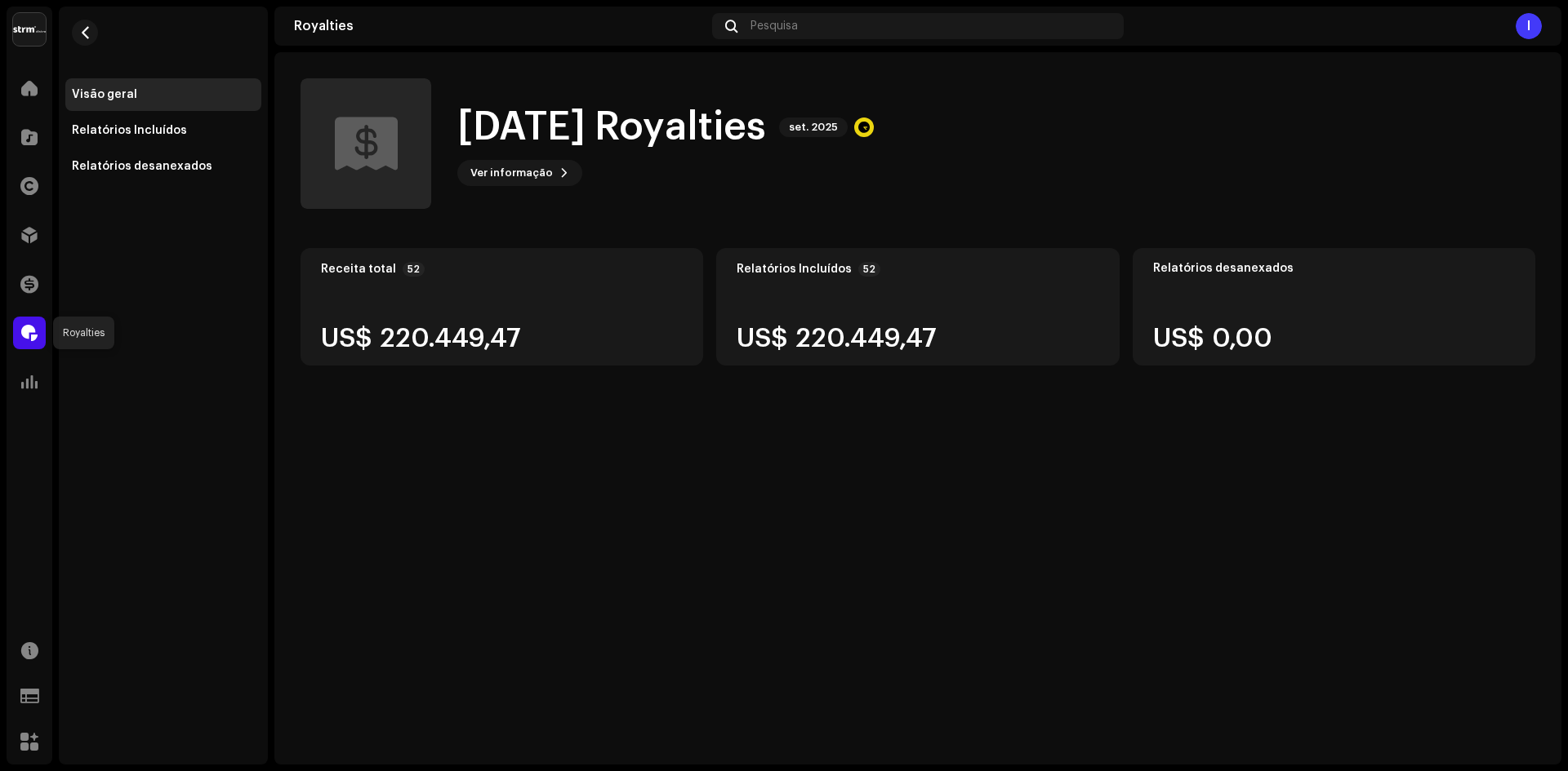
click at [23, 338] on span at bounding box center [29, 333] width 16 height 13
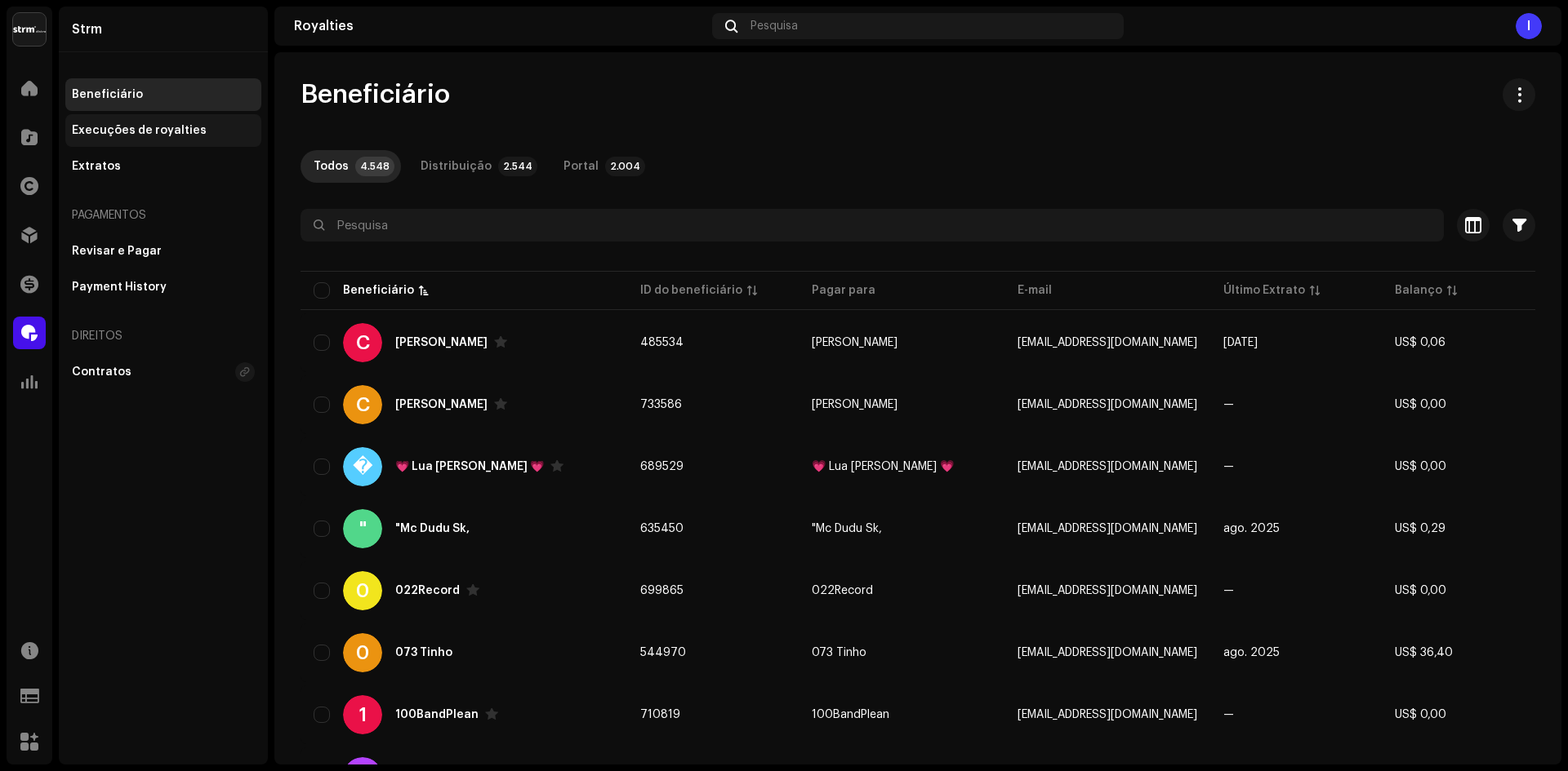
click at [152, 133] on div "Execuções de royalties" at bounding box center [139, 130] width 134 height 13
